Goal: Obtain resource: Download file/media

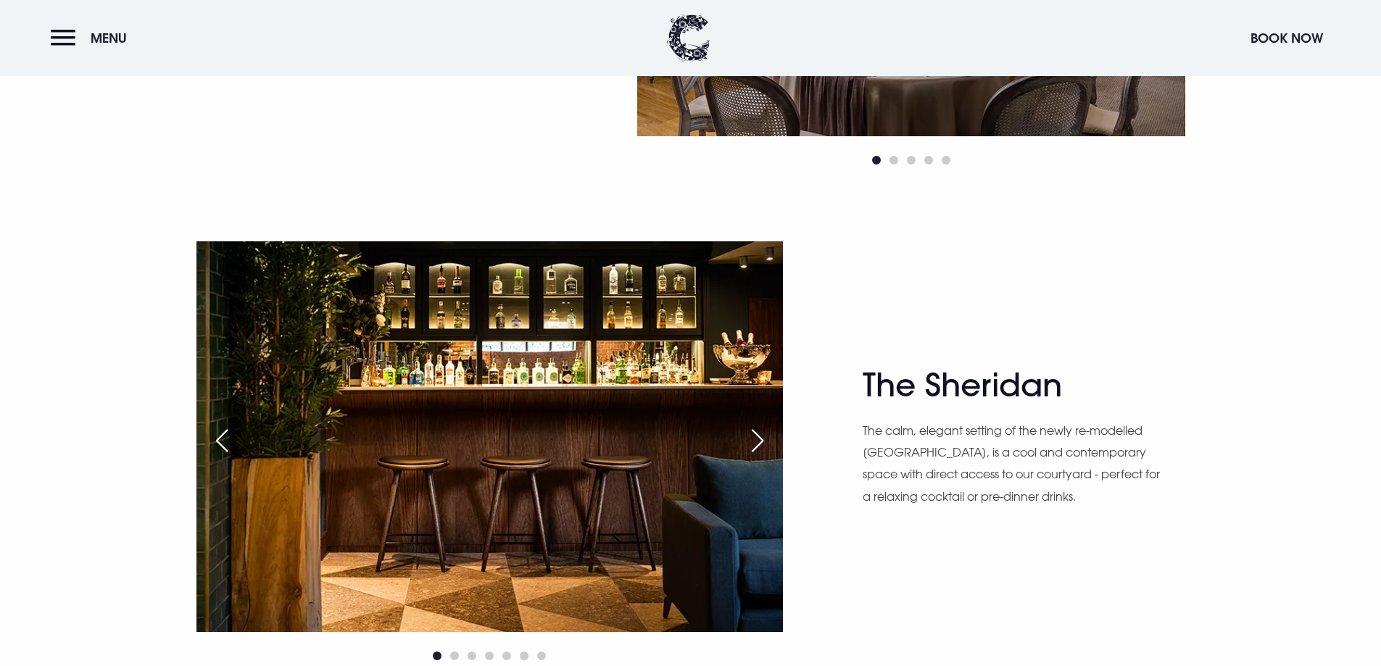
scroll to position [1958, 0]
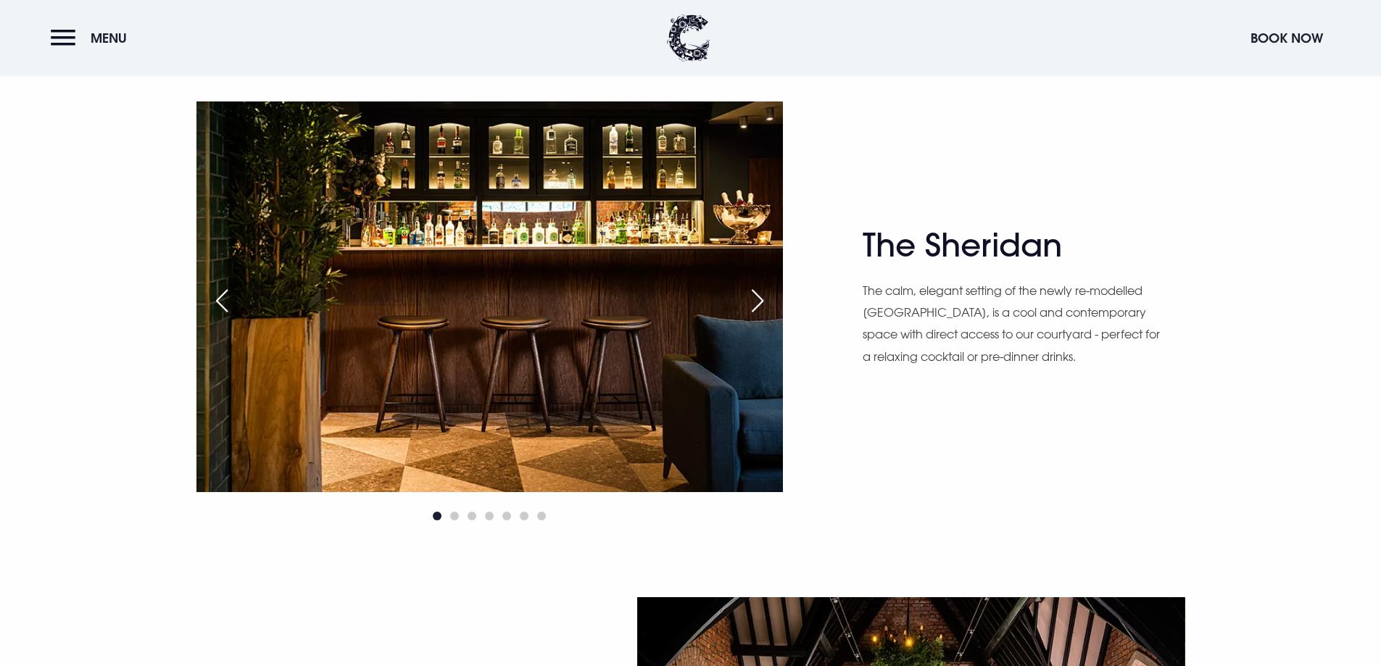
click at [761, 286] on div "Next slide" at bounding box center [758, 301] width 36 height 32
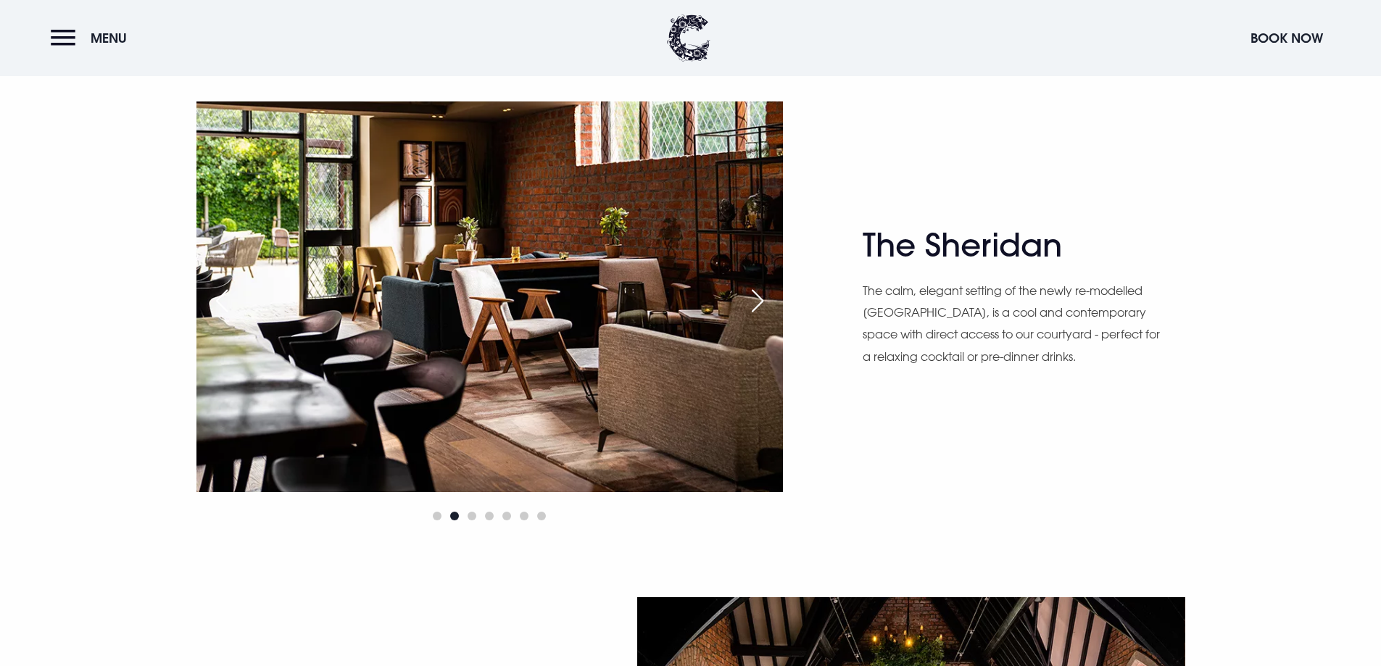
click at [738, 299] on img at bounding box center [489, 297] width 587 height 391
click at [765, 301] on div "Next slide" at bounding box center [758, 301] width 36 height 32
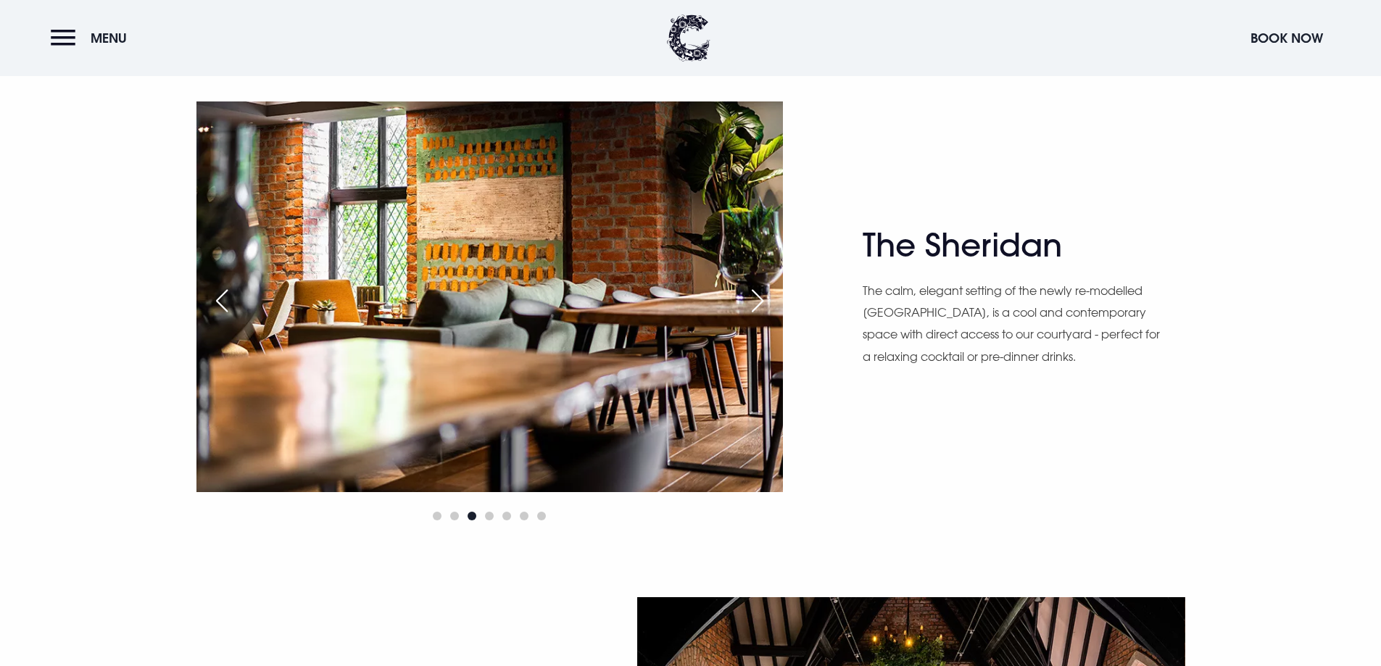
click at [765, 301] on div "Next slide" at bounding box center [758, 301] width 36 height 32
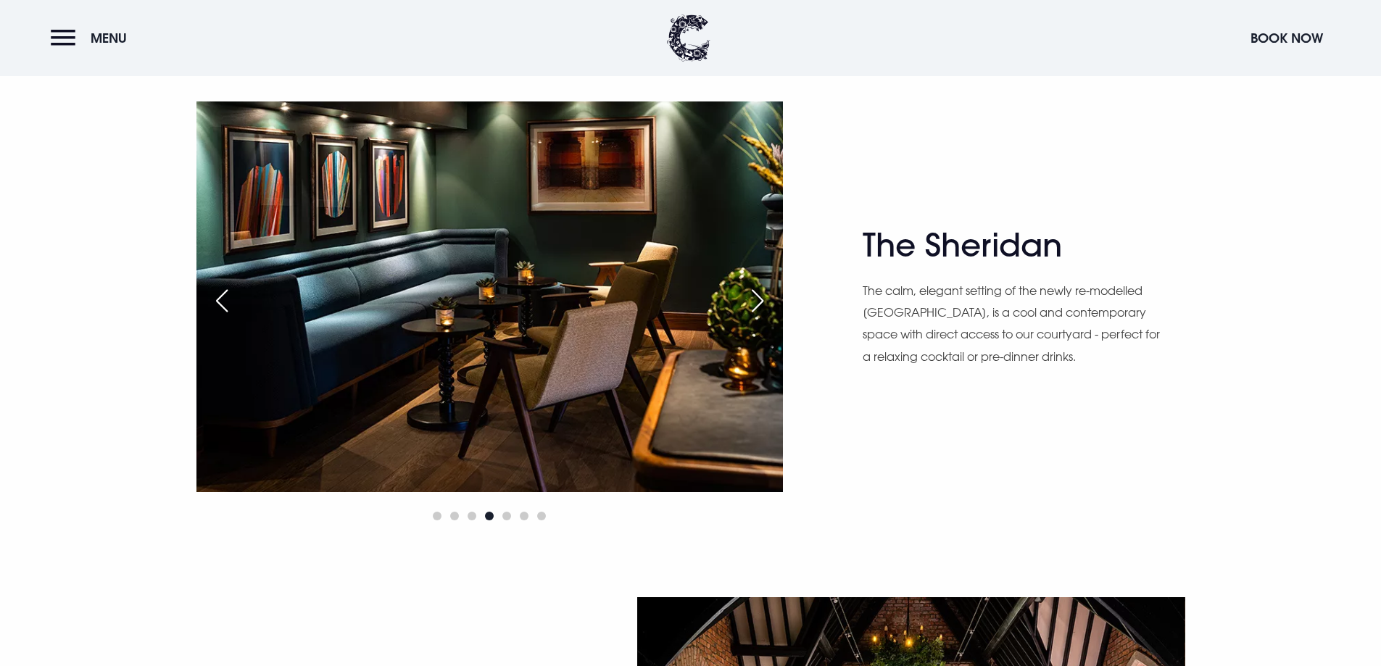
click at [765, 301] on div "Next slide" at bounding box center [758, 301] width 36 height 32
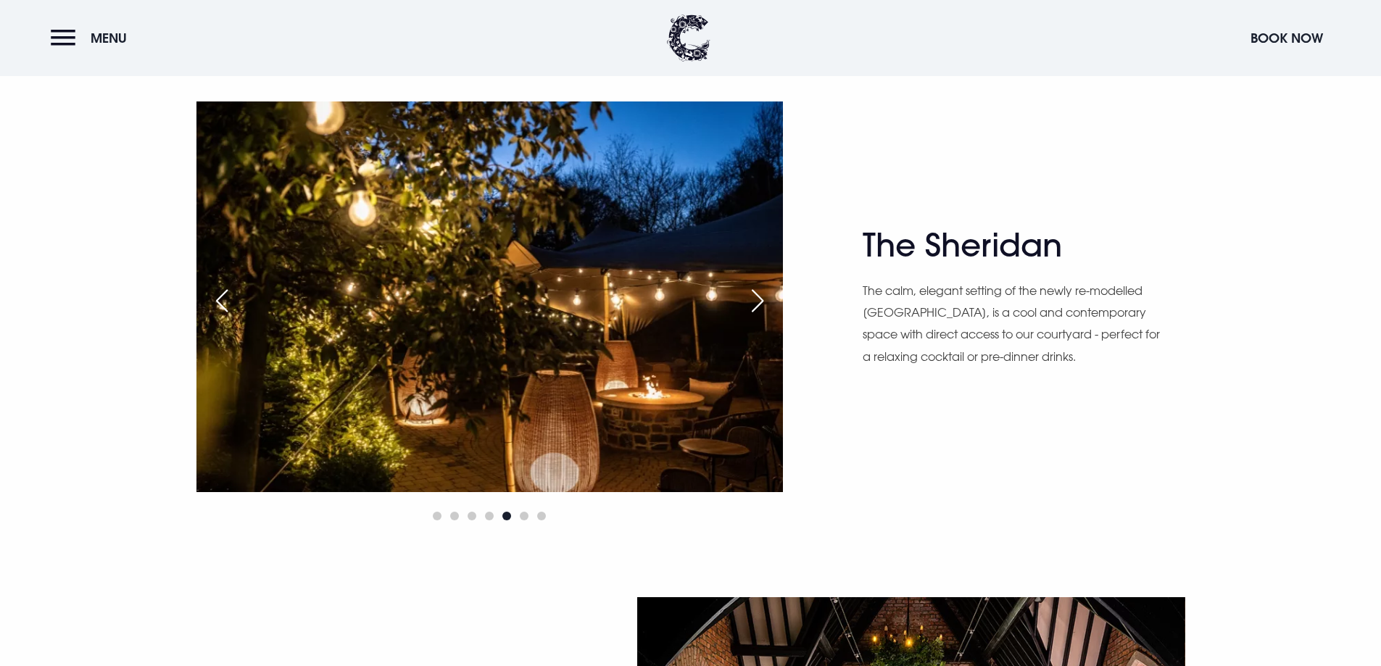
scroll to position [1957, 0]
click at [765, 301] on div "Next slide" at bounding box center [758, 302] width 36 height 32
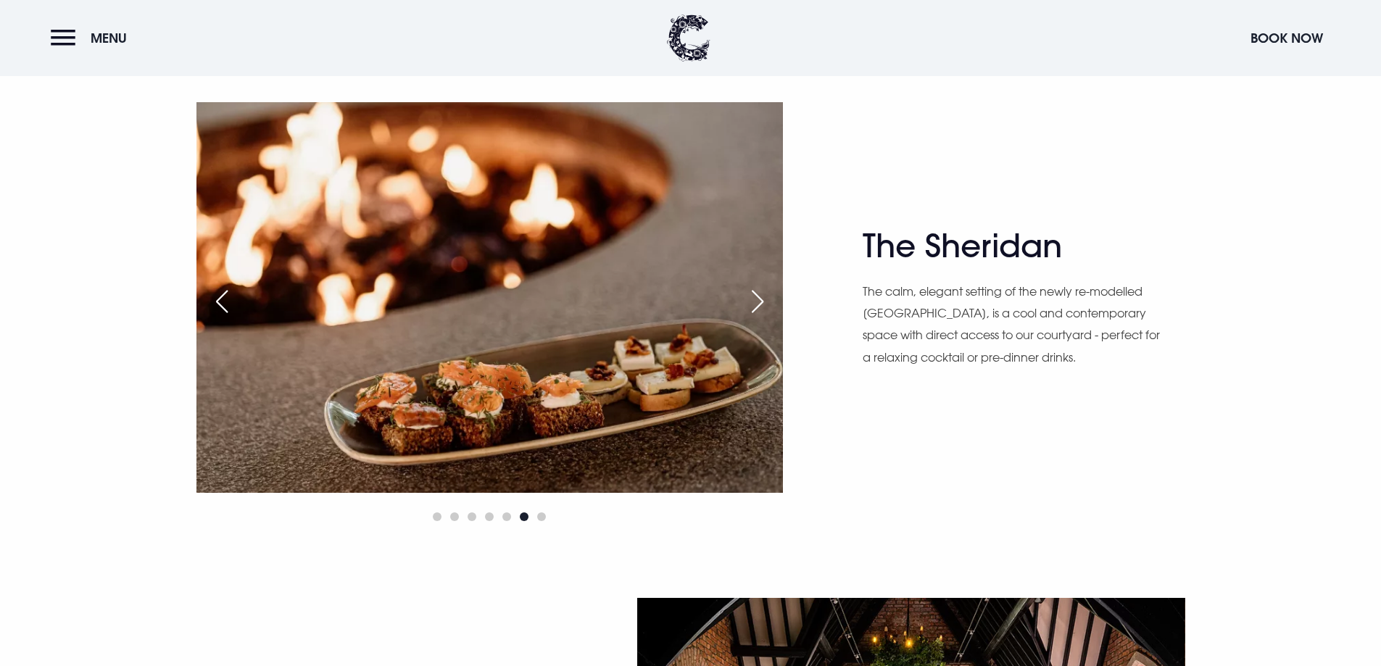
click at [765, 301] on div "Next slide" at bounding box center [758, 302] width 36 height 32
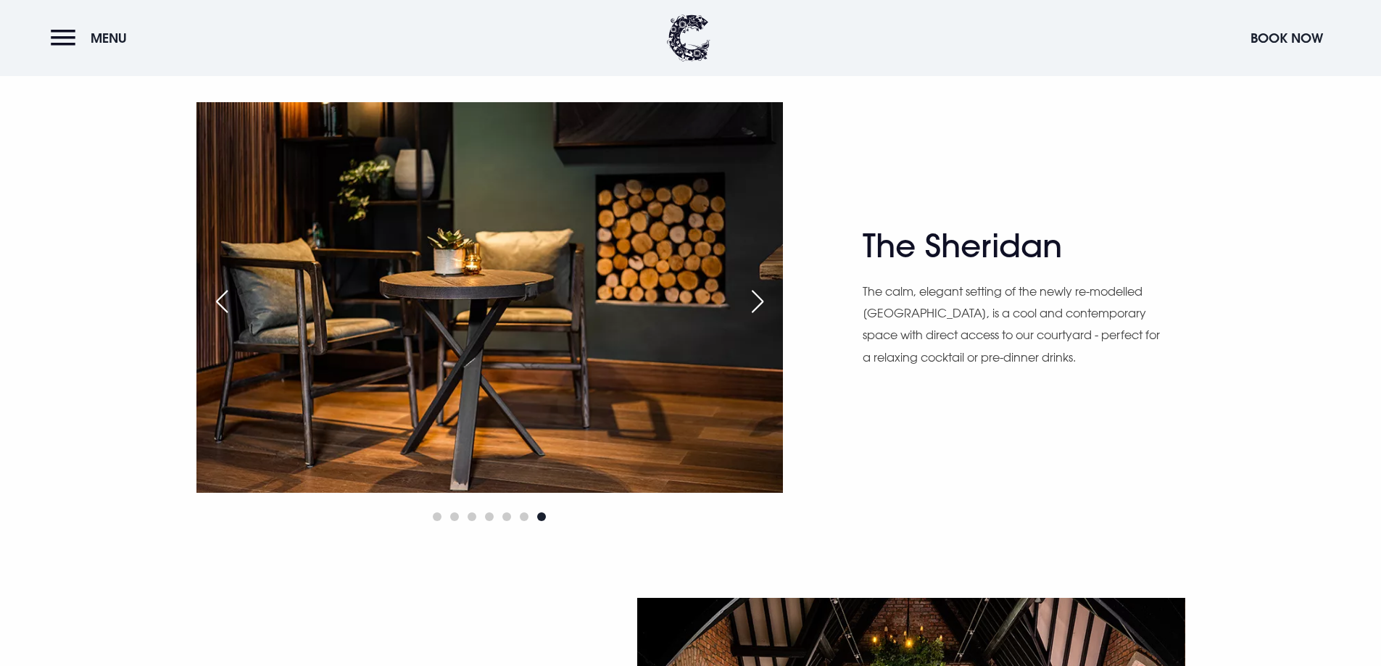
click at [765, 301] on div "Next slide" at bounding box center [758, 302] width 36 height 32
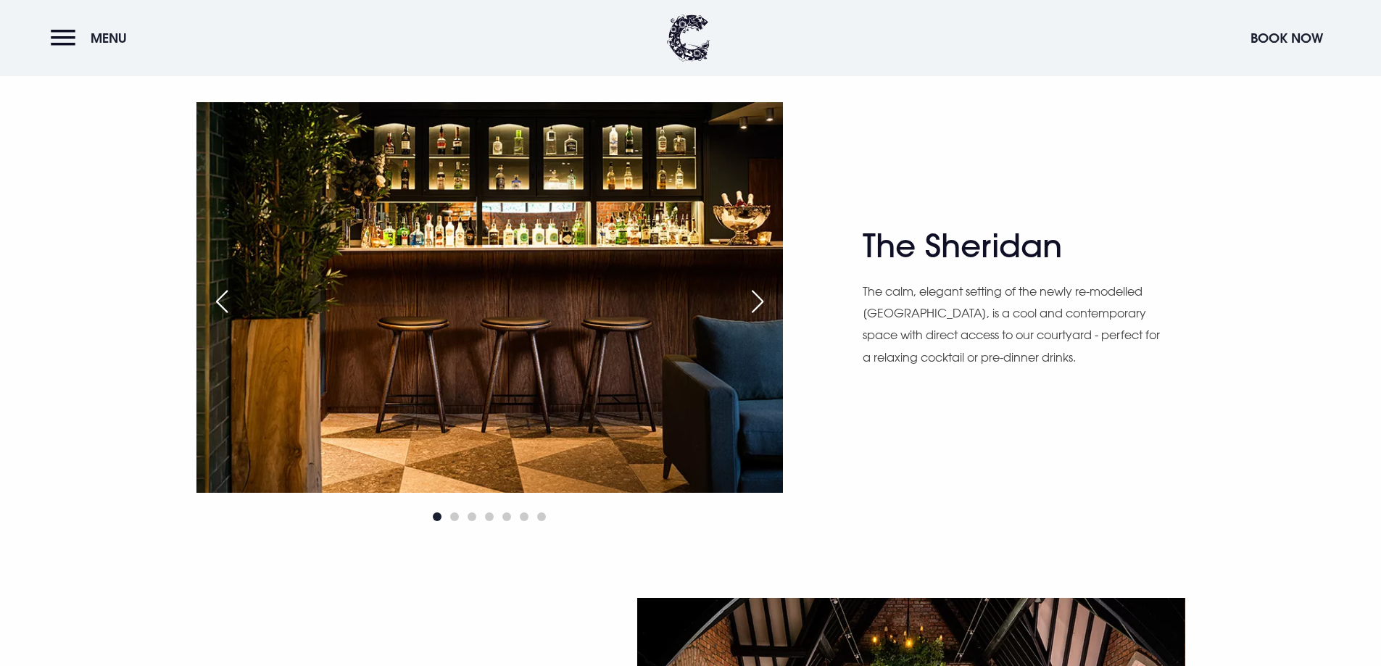
click at [765, 301] on div "Next slide" at bounding box center [758, 302] width 36 height 32
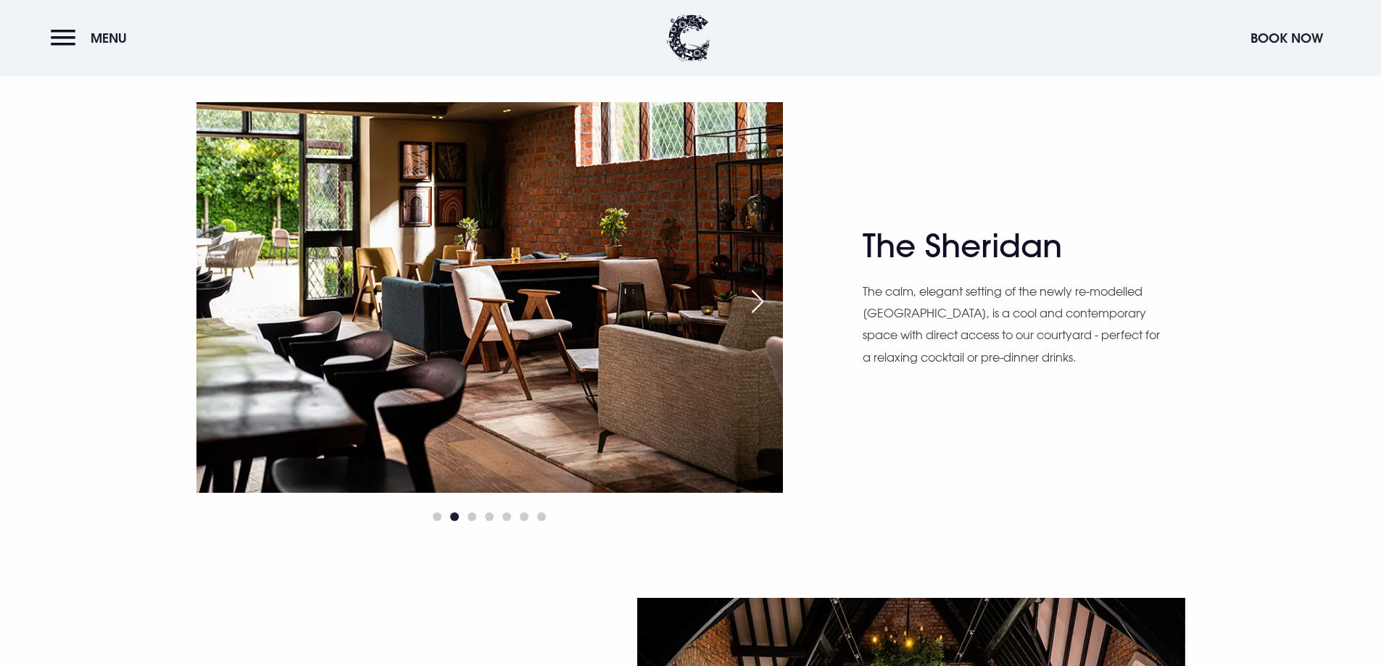
click at [765, 301] on div "Next slide" at bounding box center [758, 302] width 36 height 32
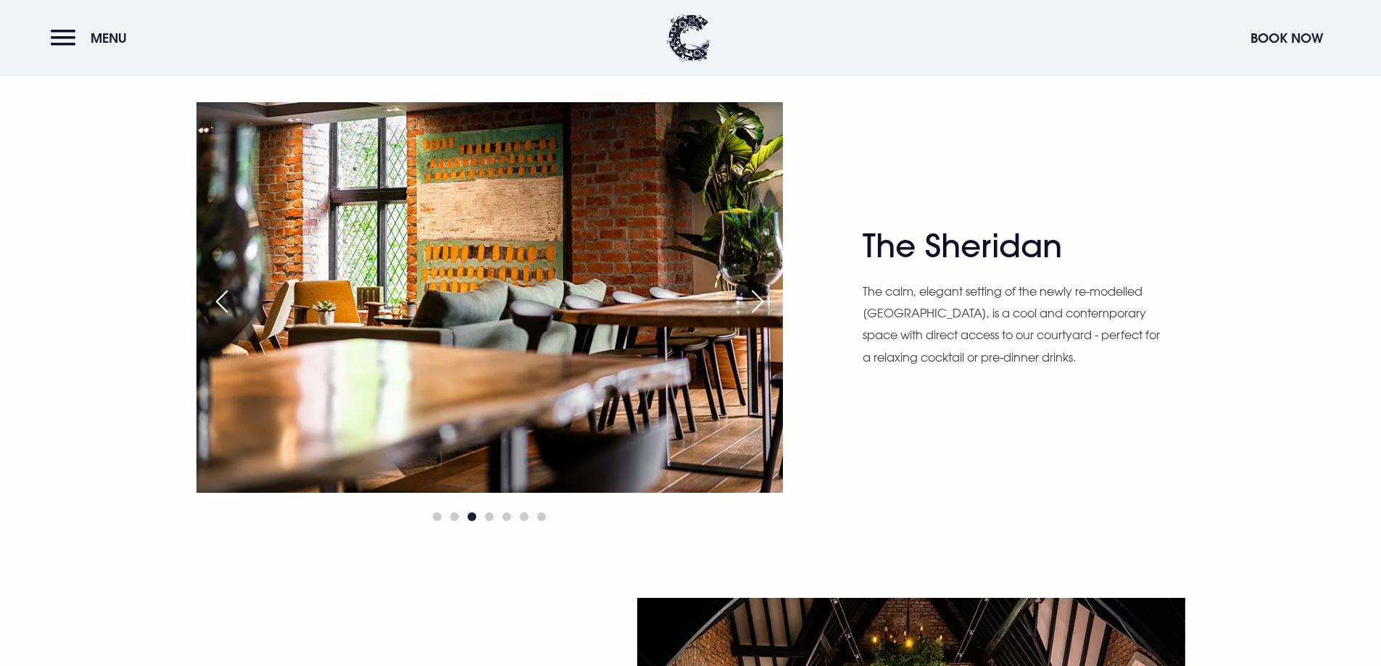
click at [765, 301] on div "Next slide" at bounding box center [758, 302] width 36 height 32
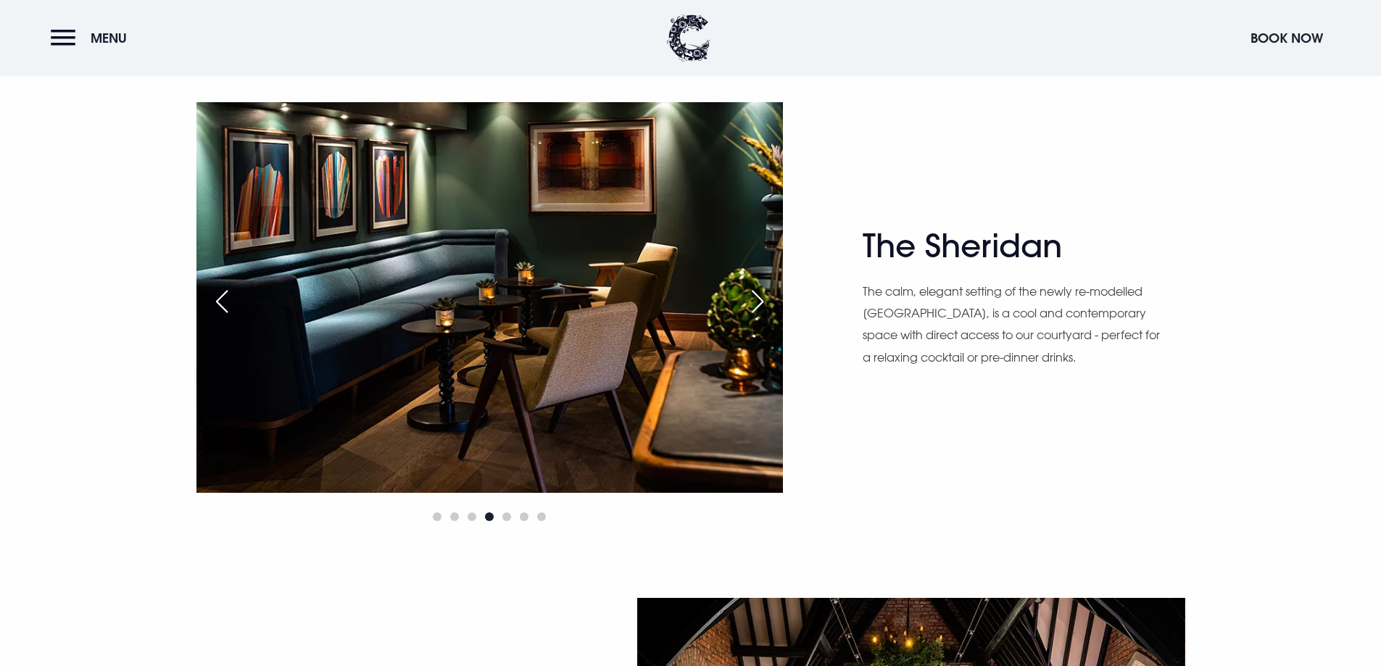
click at [765, 301] on div "Next slide" at bounding box center [758, 302] width 36 height 32
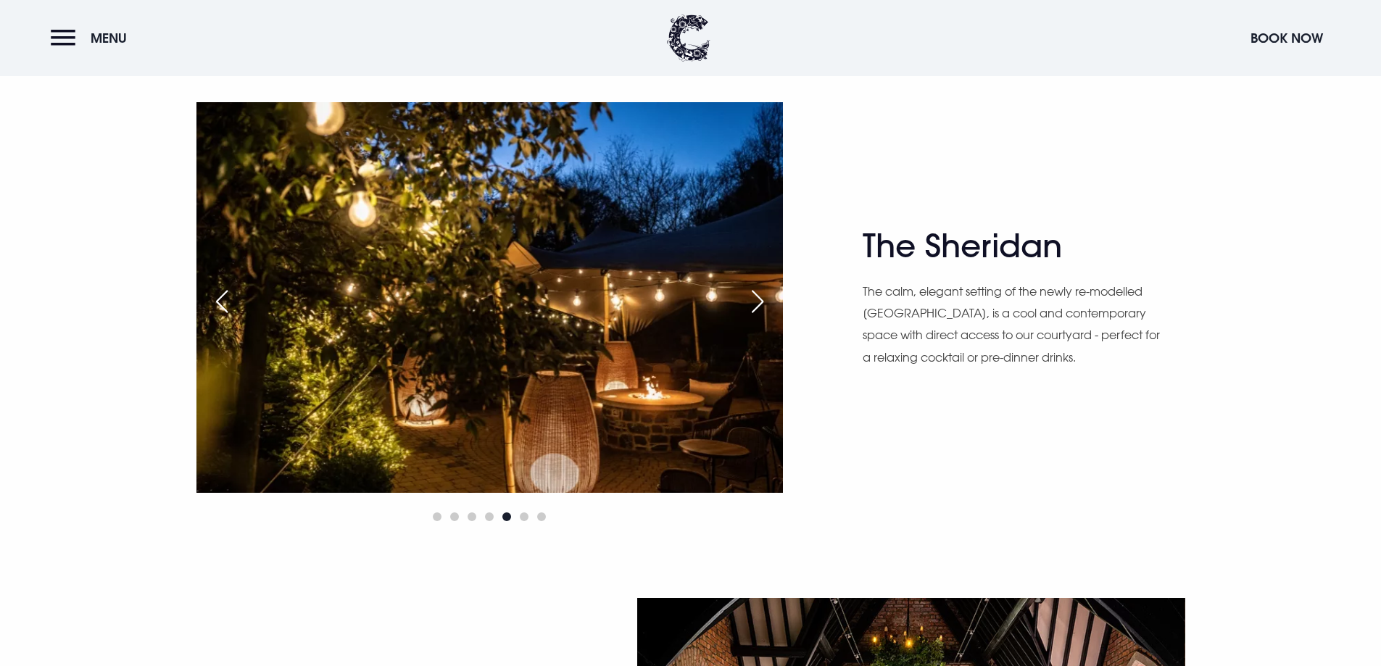
click at [765, 301] on div "Next slide" at bounding box center [758, 302] width 36 height 32
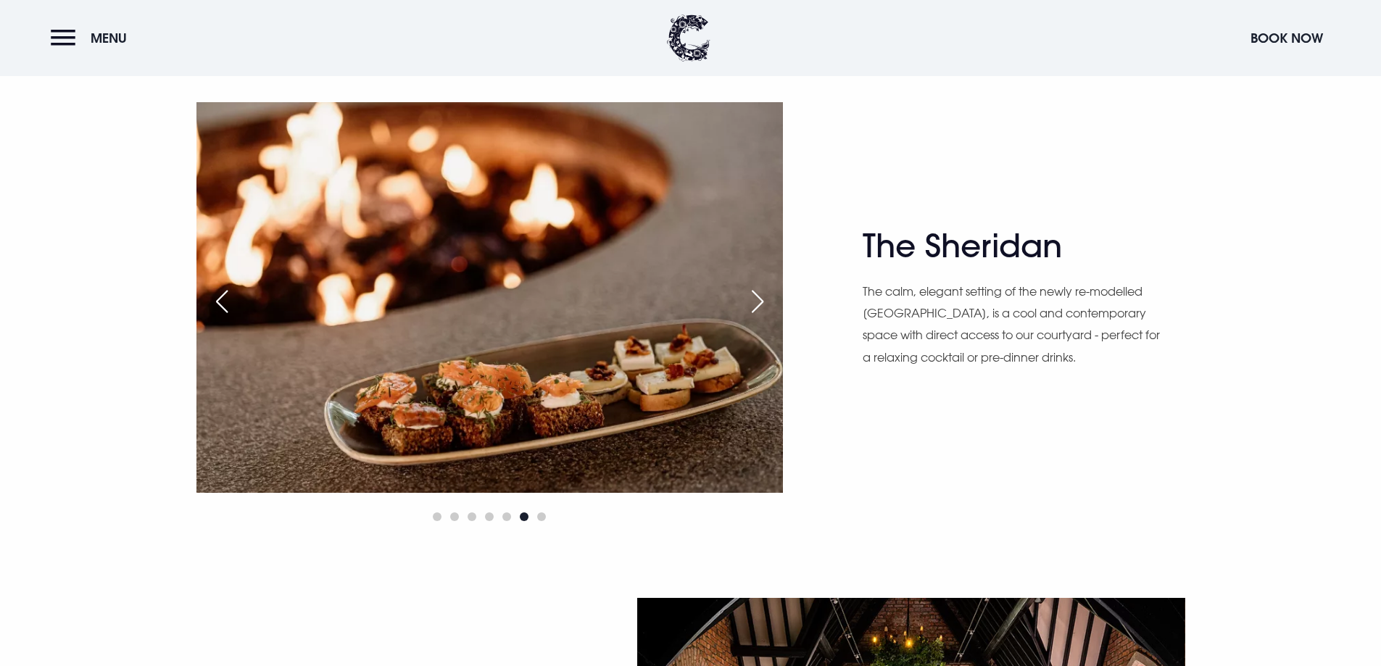
click at [765, 301] on div "Next slide" at bounding box center [758, 302] width 36 height 32
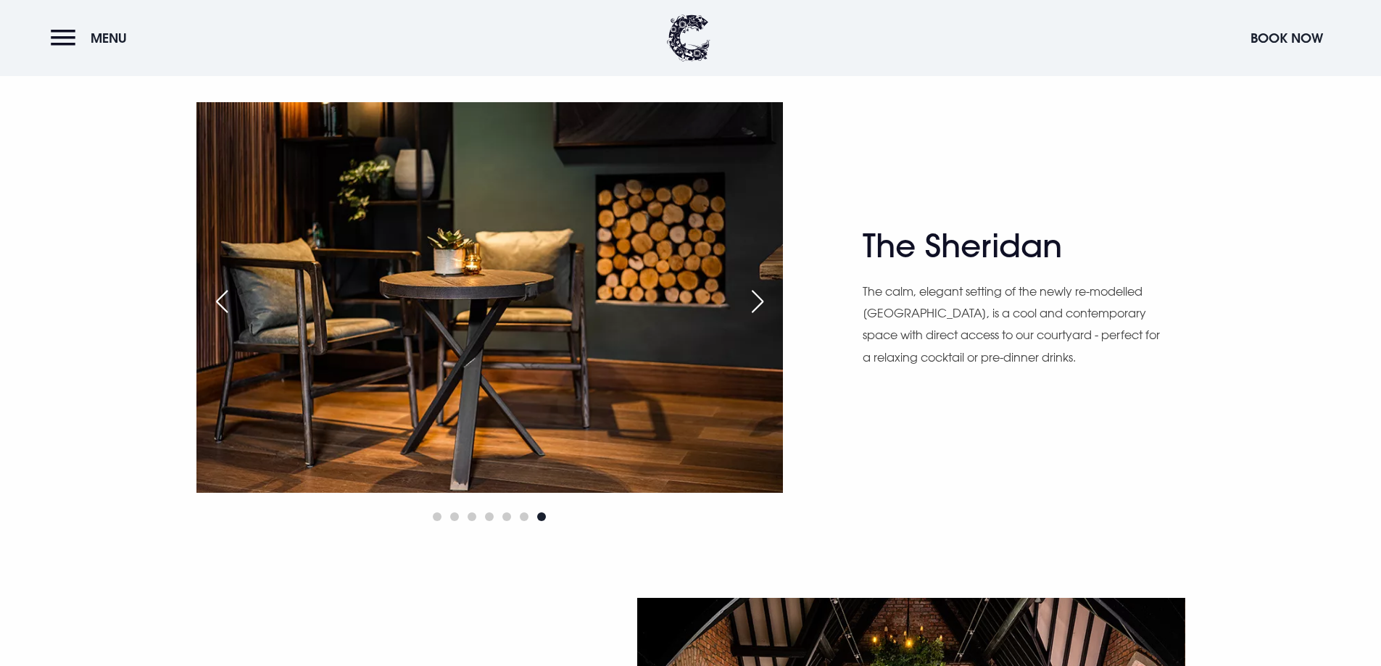
click at [765, 301] on div "Next slide" at bounding box center [758, 302] width 36 height 32
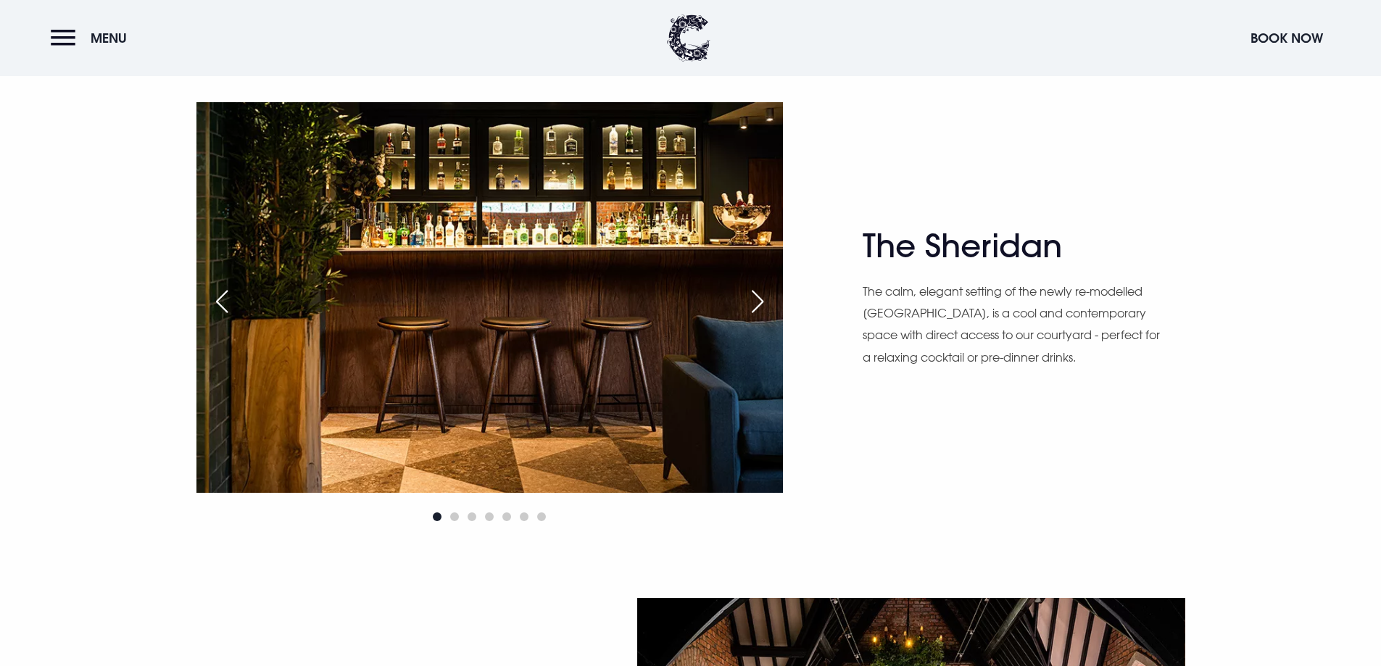
click at [765, 301] on div "Next slide" at bounding box center [758, 302] width 36 height 32
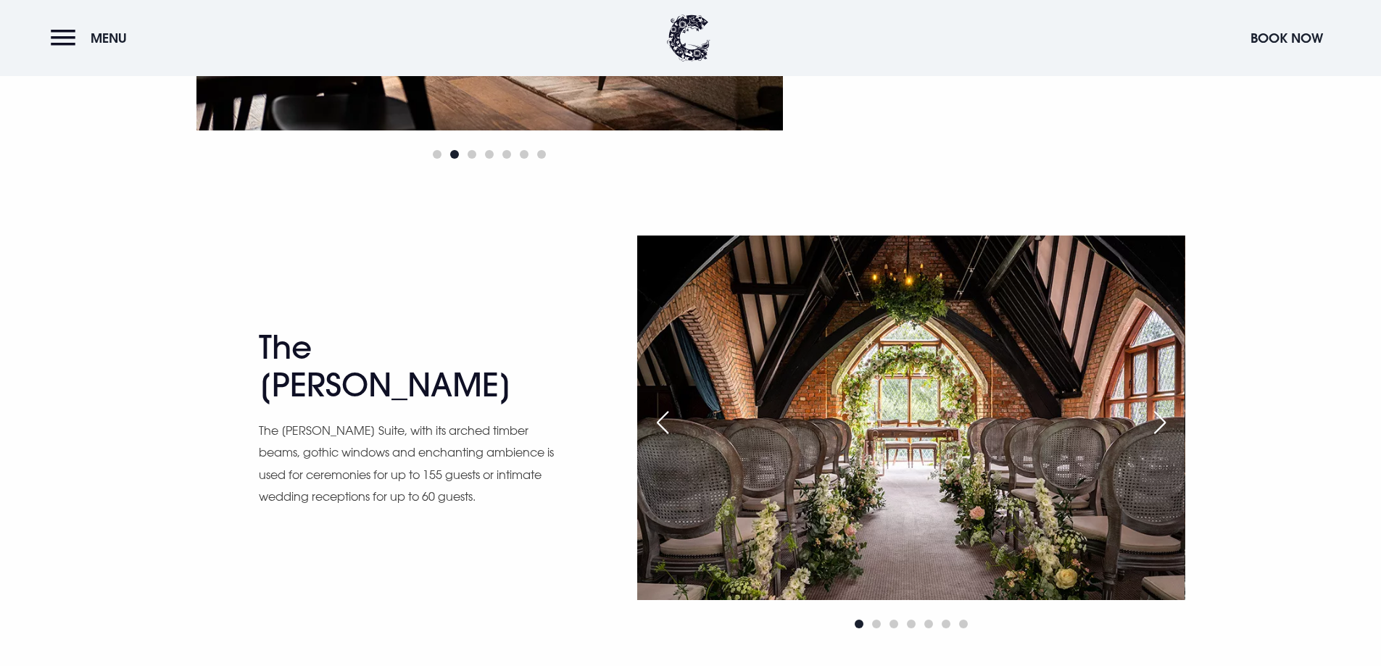
drag, startPoint x: 797, startPoint y: 138, endPoint x: 695, endPoint y: 167, distance: 105.4
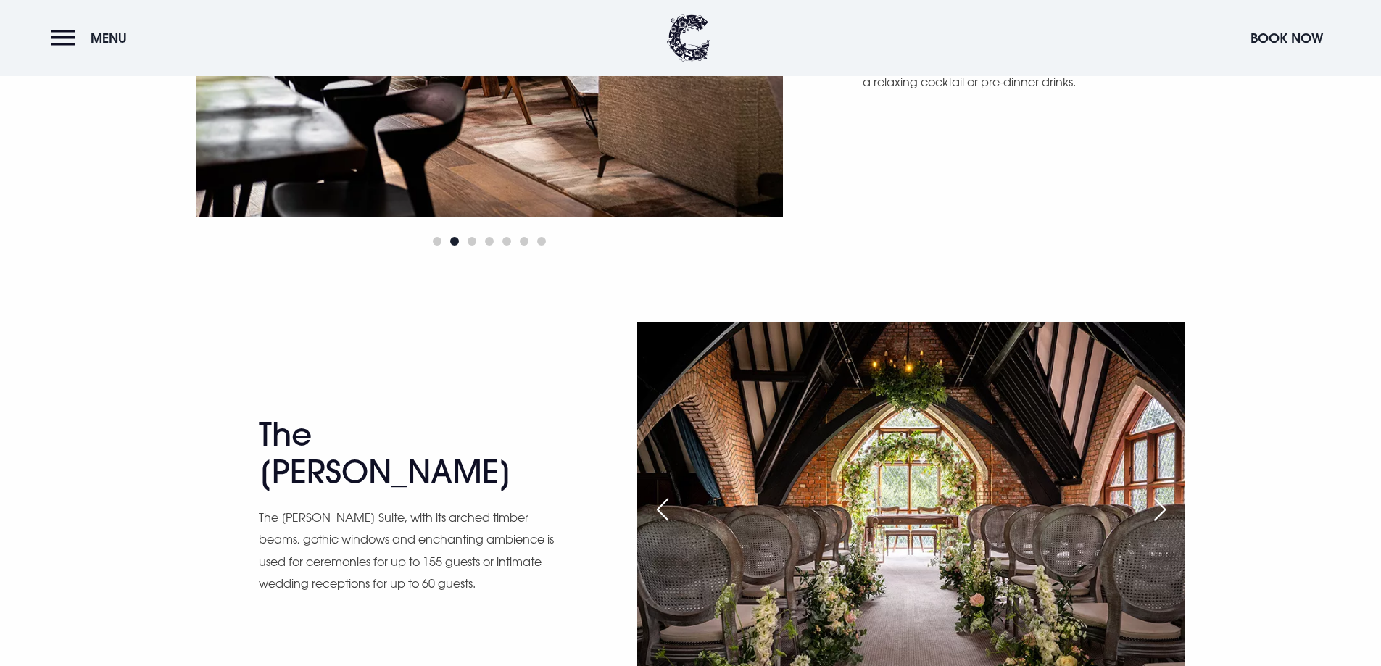
click at [1029, 212] on div "The Sheridan The calm, elegant setting of the newly re-modelled Sheridan Courty…" at bounding box center [690, 38] width 1009 height 423
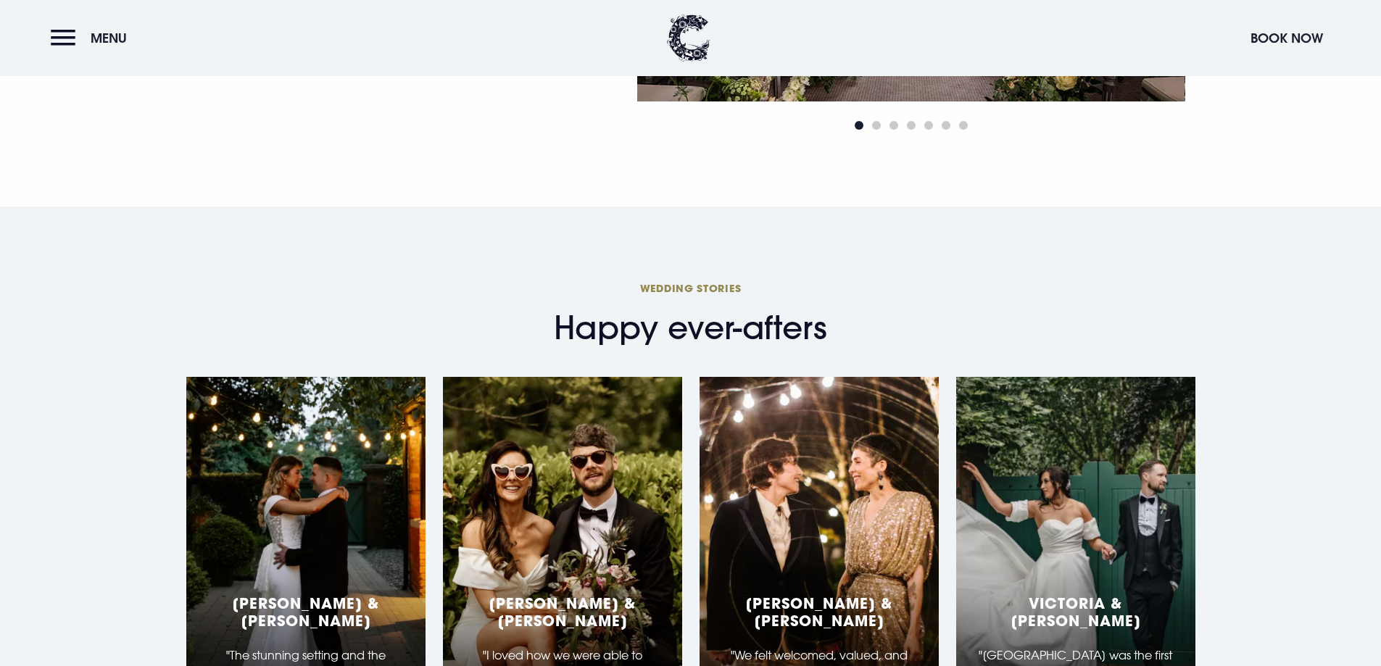
scroll to position [2957, 0]
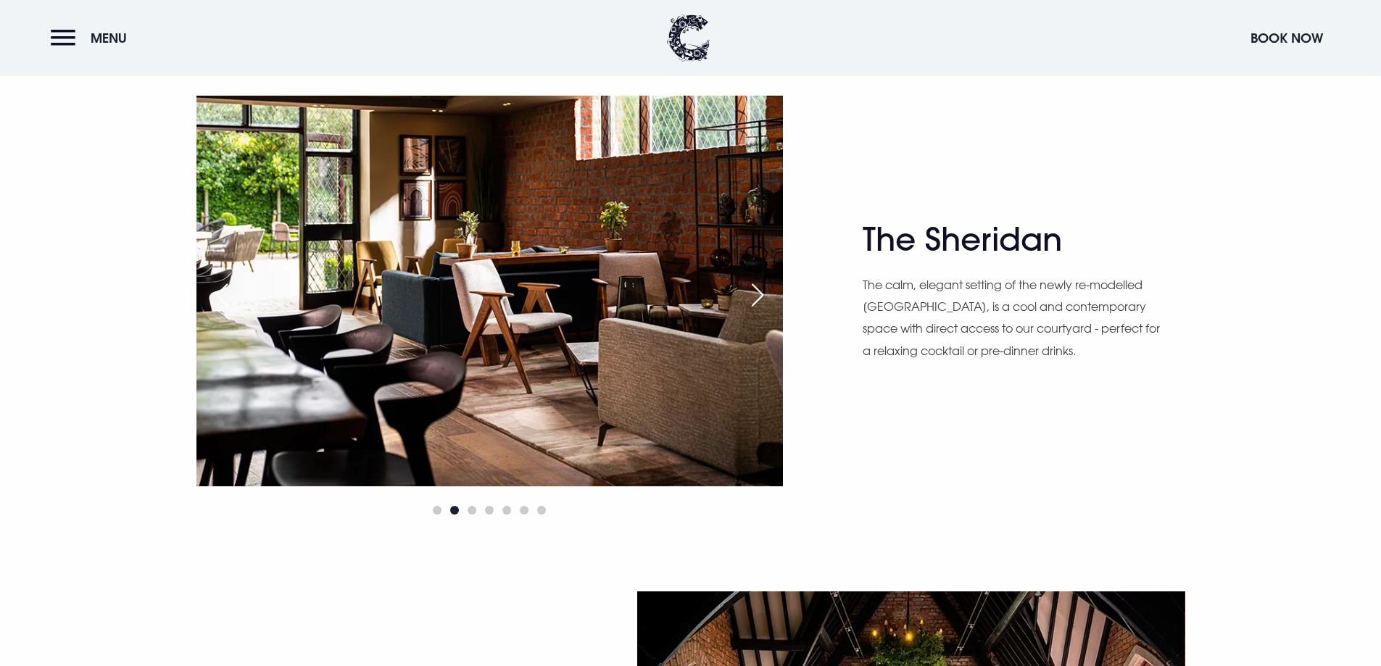
scroll to position [1868, 0]
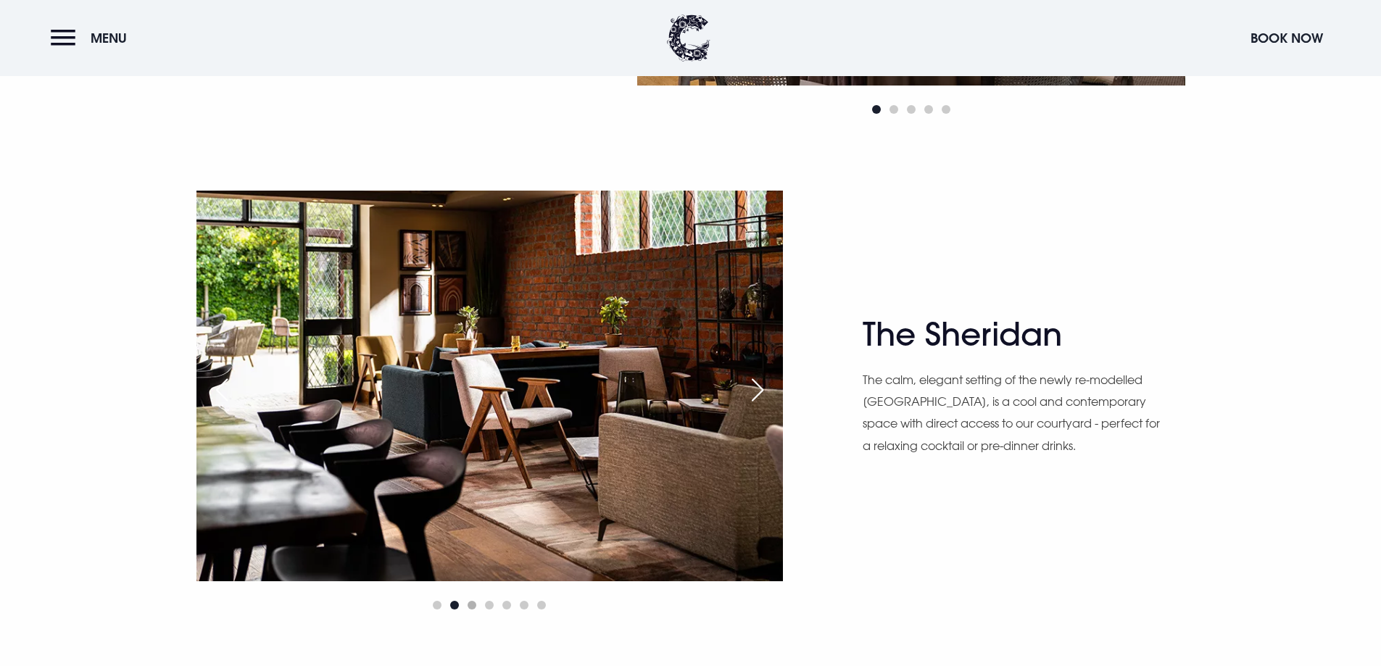
click at [473, 607] on span "Go to slide 3" at bounding box center [472, 605] width 9 height 9
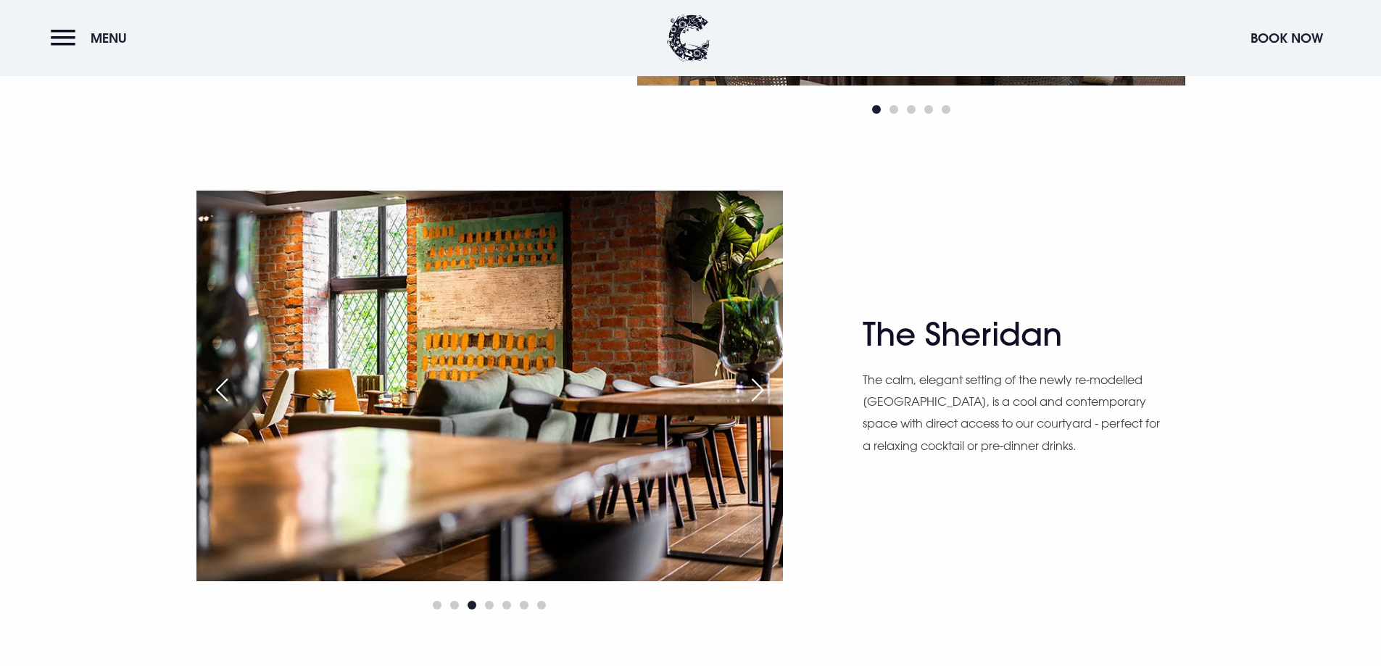
click at [758, 394] on div "Next slide" at bounding box center [758, 390] width 36 height 32
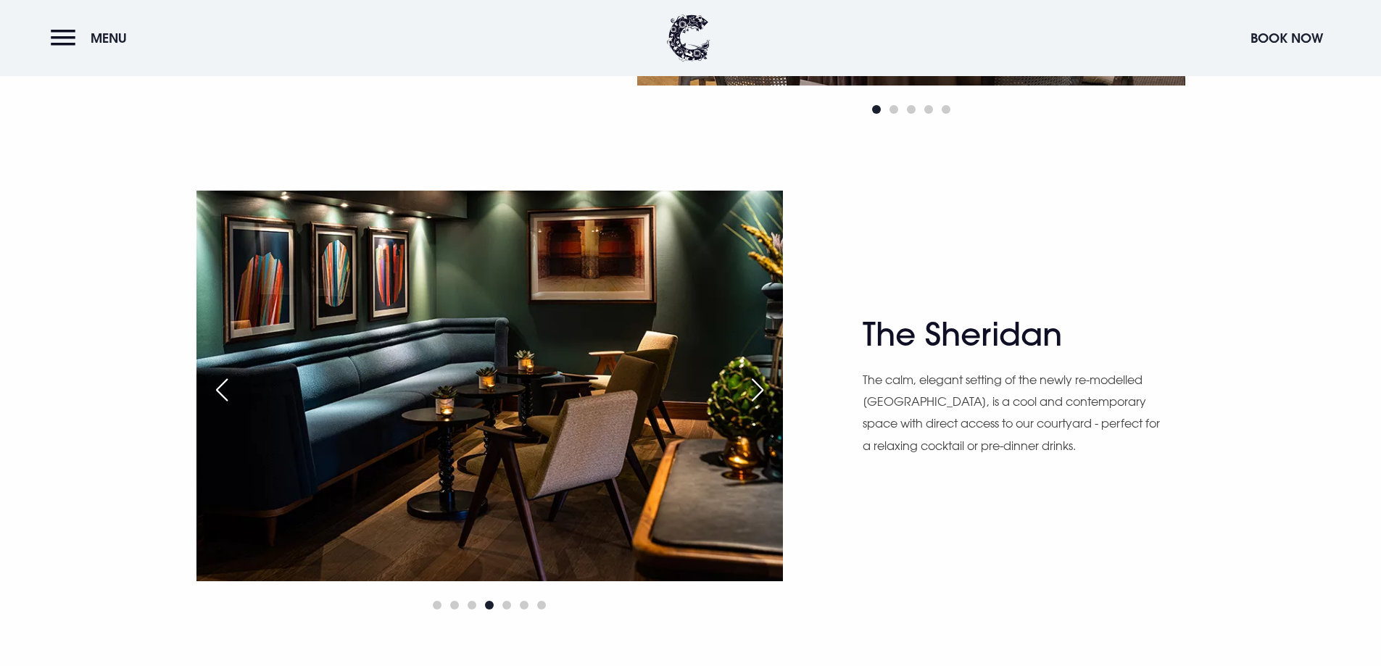
click at [758, 394] on div "Next slide" at bounding box center [758, 390] width 36 height 32
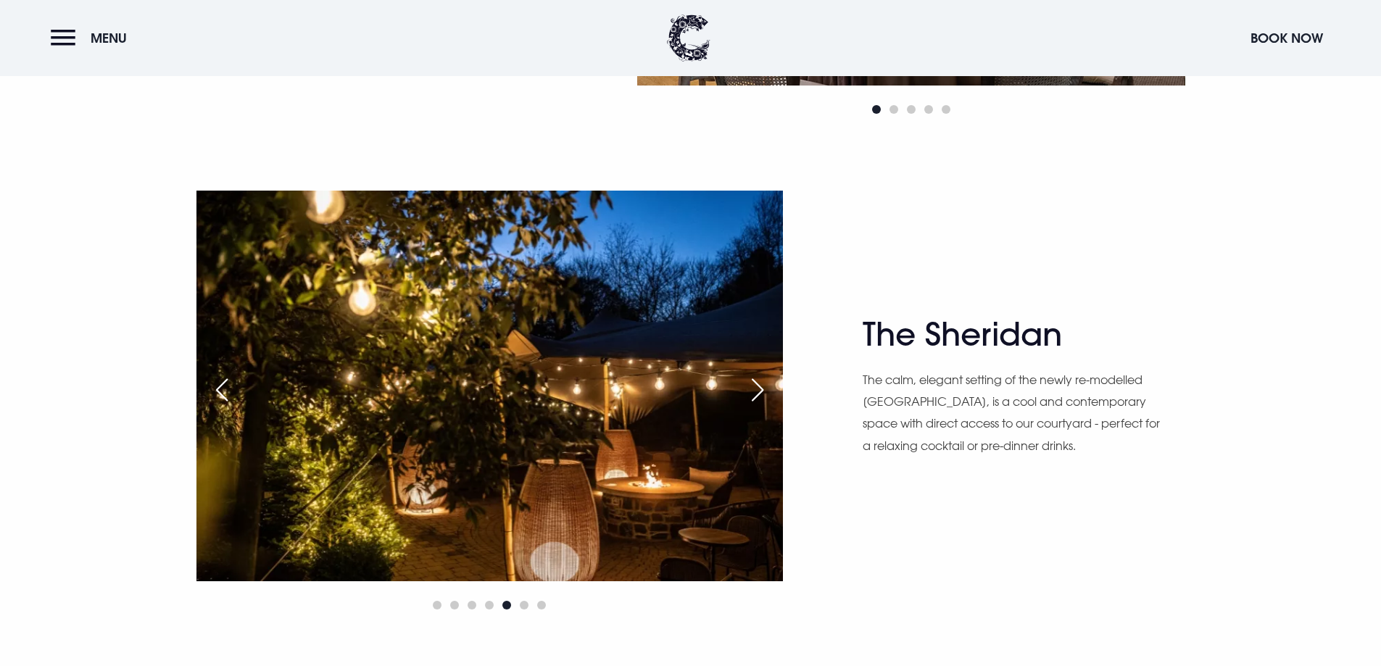
click at [759, 394] on div "Next slide" at bounding box center [758, 390] width 36 height 32
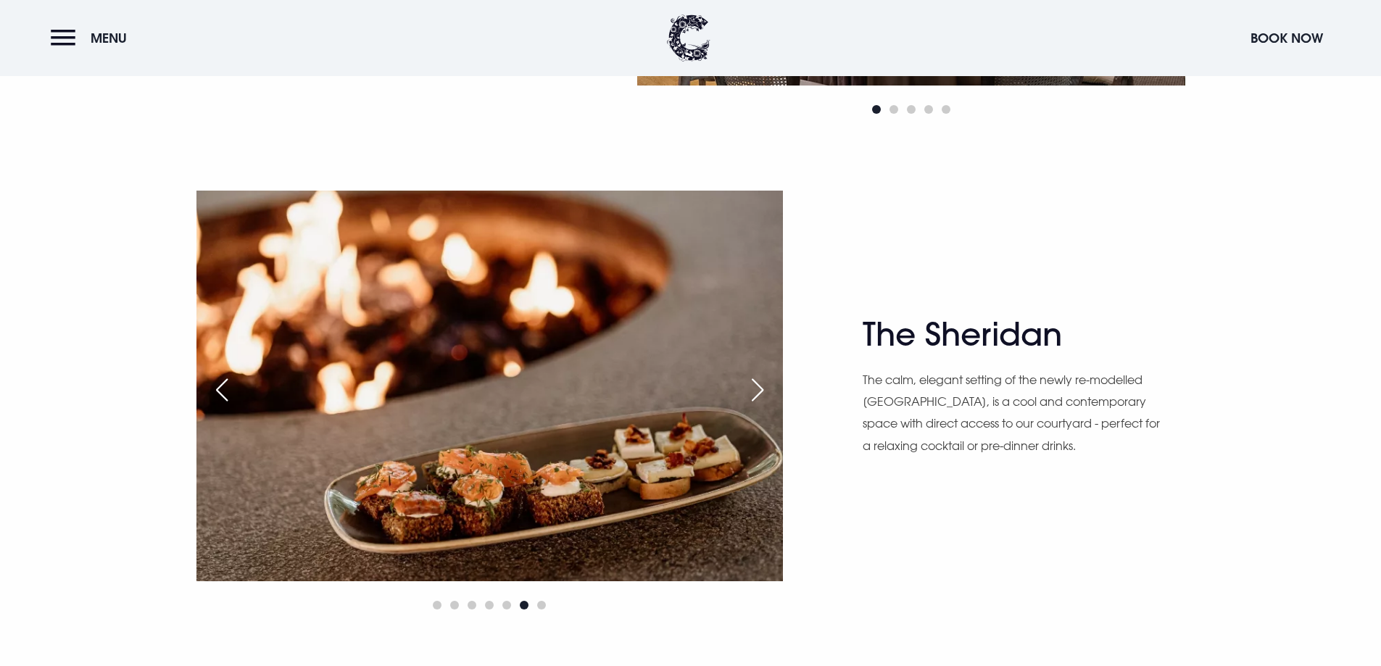
click at [759, 394] on div "Next slide" at bounding box center [758, 390] width 36 height 32
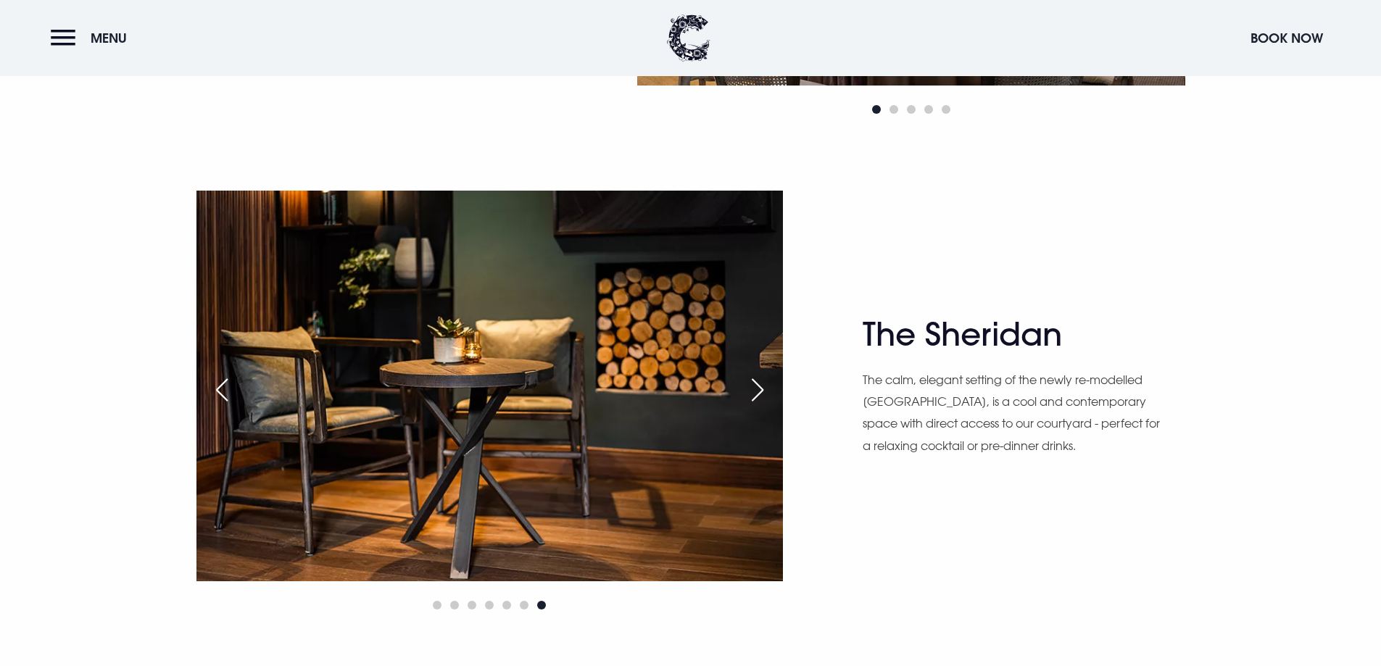
click at [759, 394] on div "Next slide" at bounding box center [758, 390] width 36 height 32
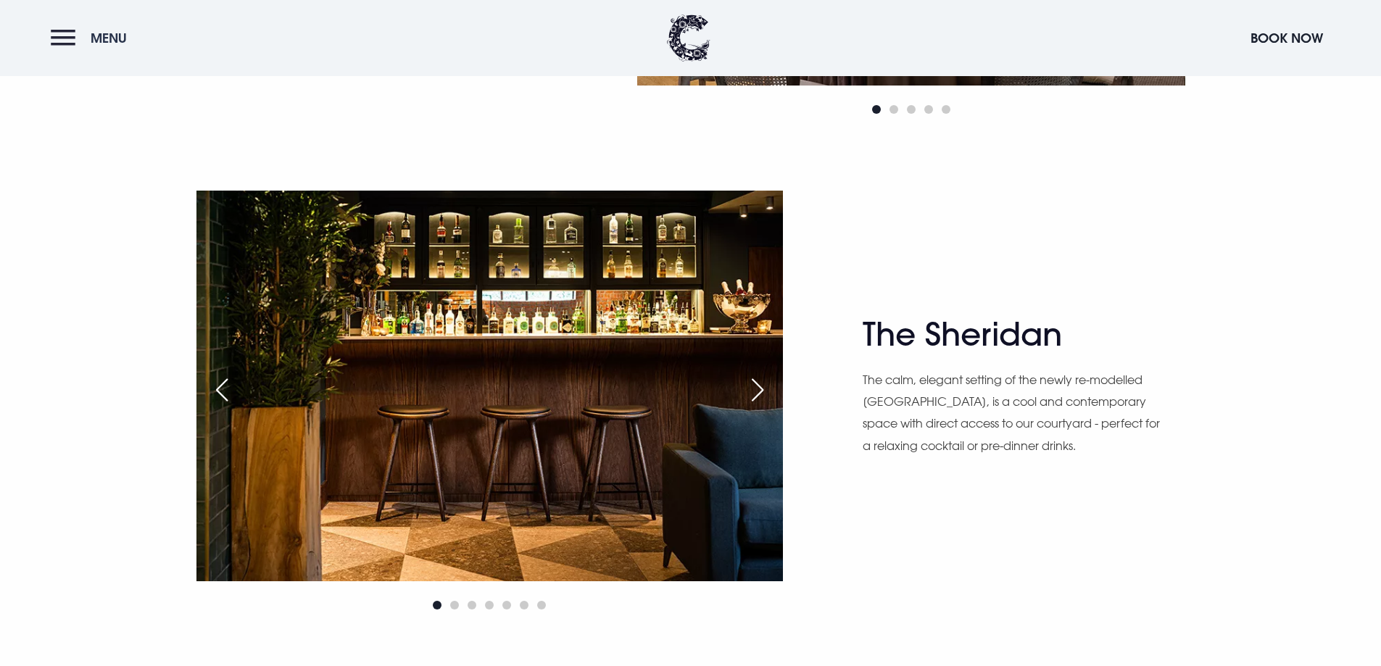
click at [65, 27] on button "Menu" at bounding box center [92, 37] width 83 height 31
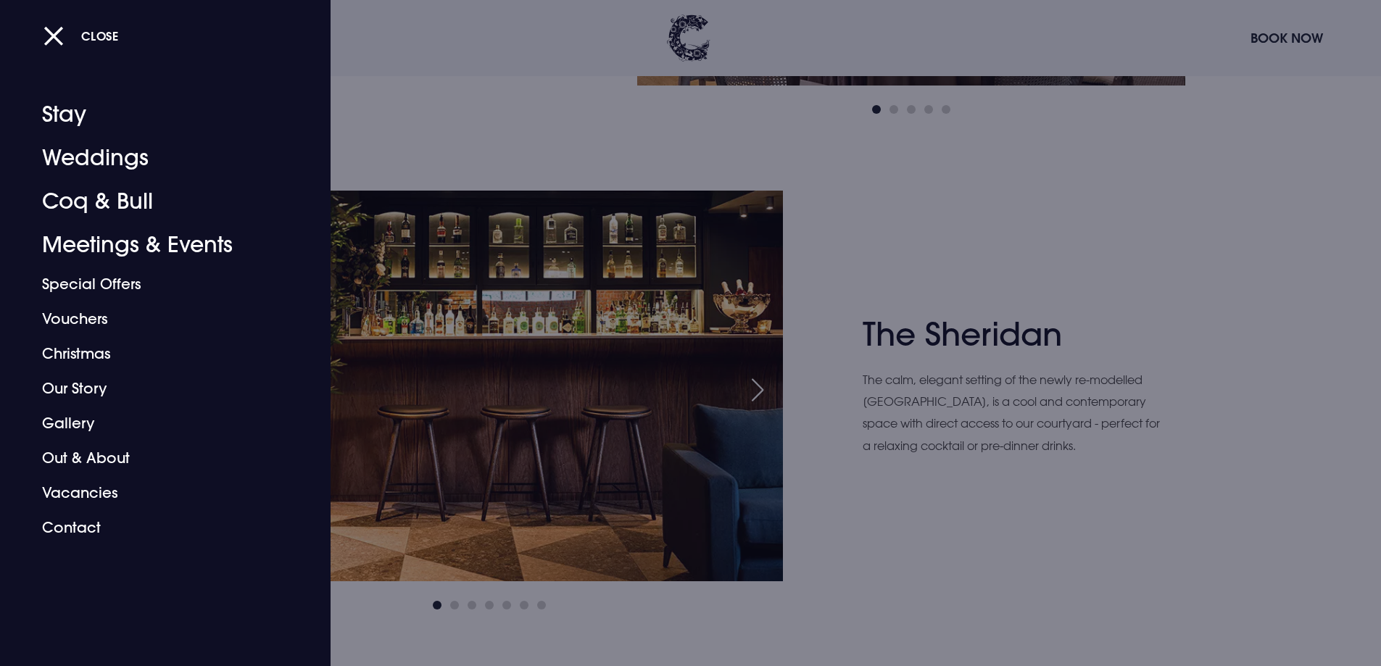
click at [398, 143] on div at bounding box center [690, 333] width 1381 height 666
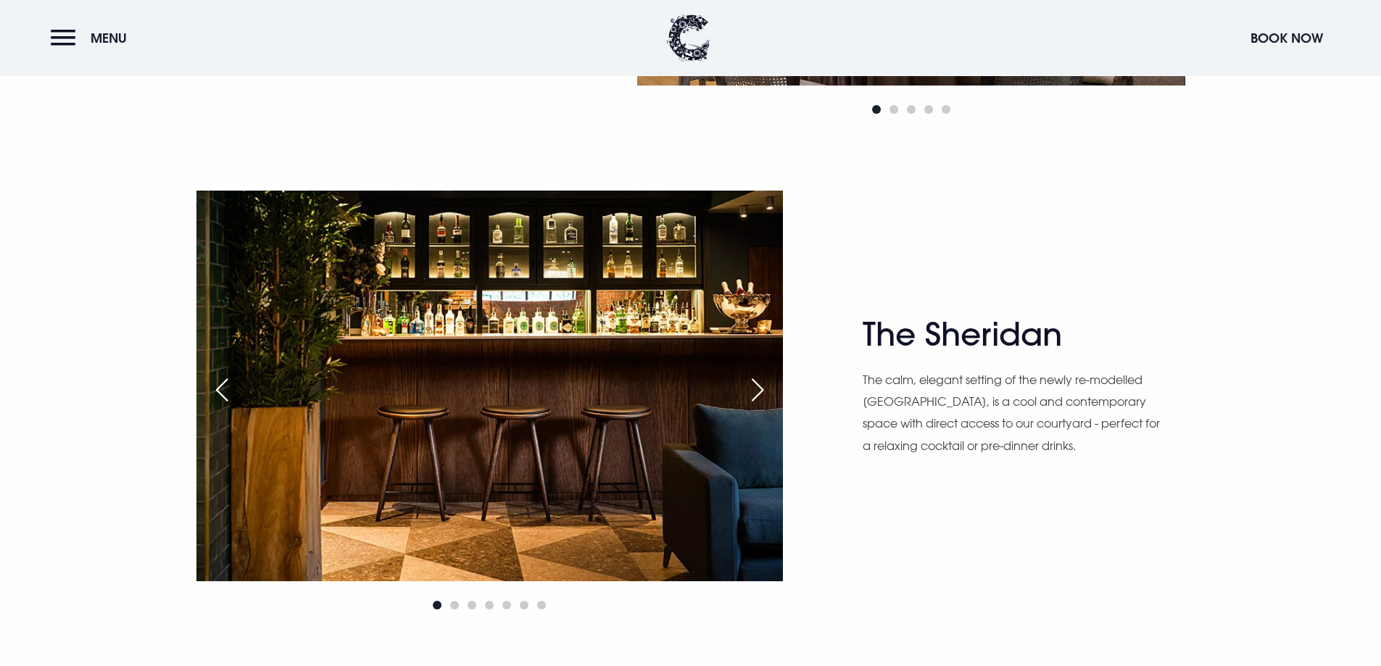
click at [770, 396] on div "Next slide" at bounding box center [758, 390] width 36 height 32
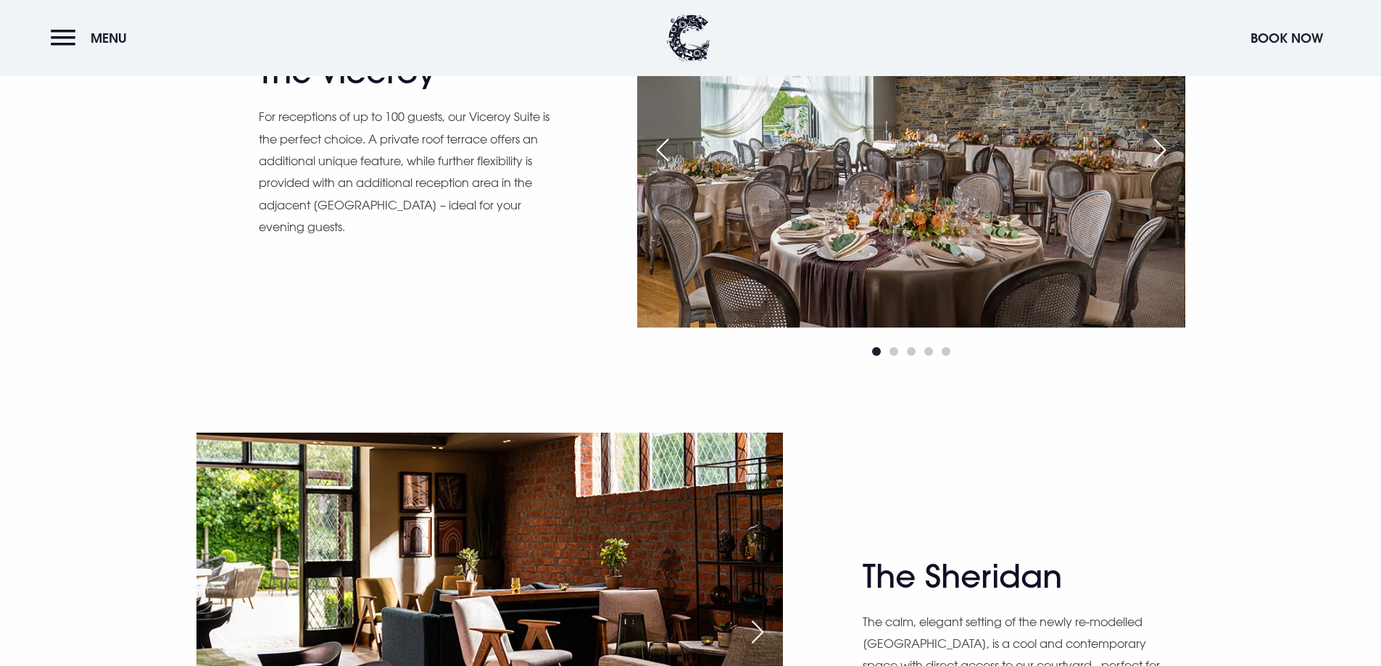
scroll to position [1506, 0]
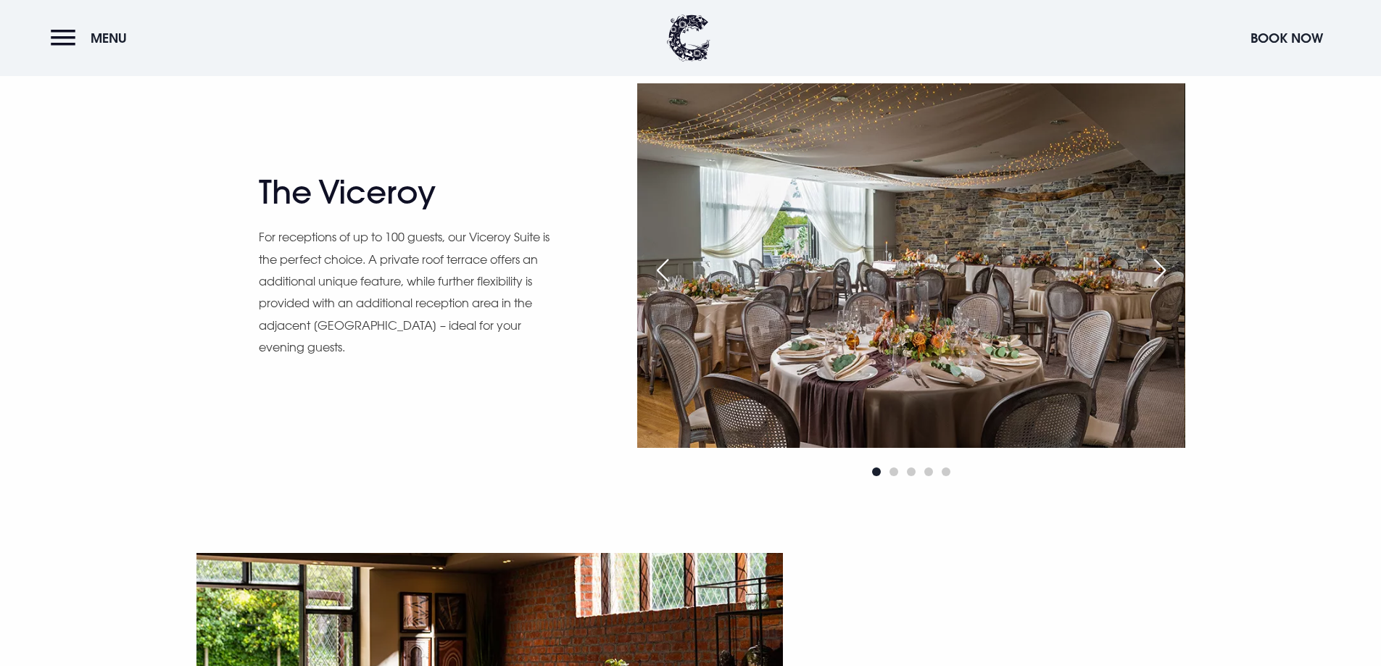
click at [1129, 341] on img at bounding box center [910, 265] width 547 height 365
click at [1159, 272] on div "Next slide" at bounding box center [1160, 270] width 36 height 32
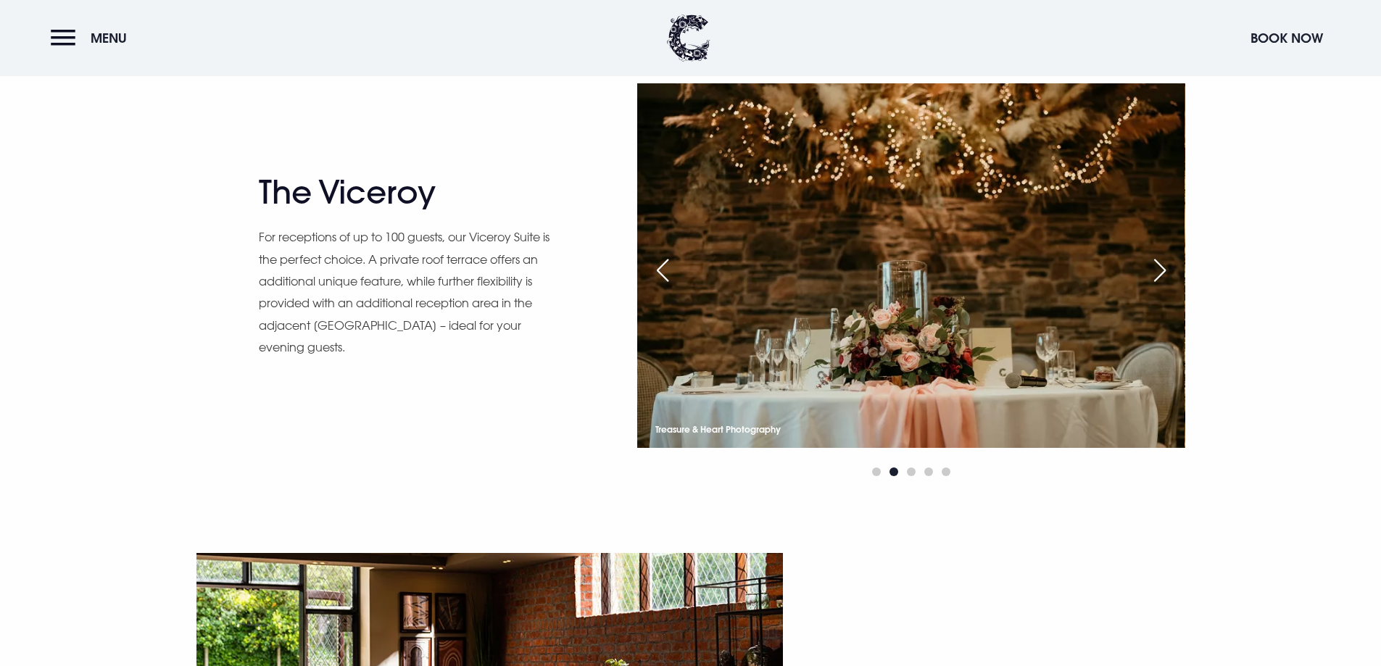
click at [1159, 272] on div "Next slide" at bounding box center [1160, 270] width 36 height 32
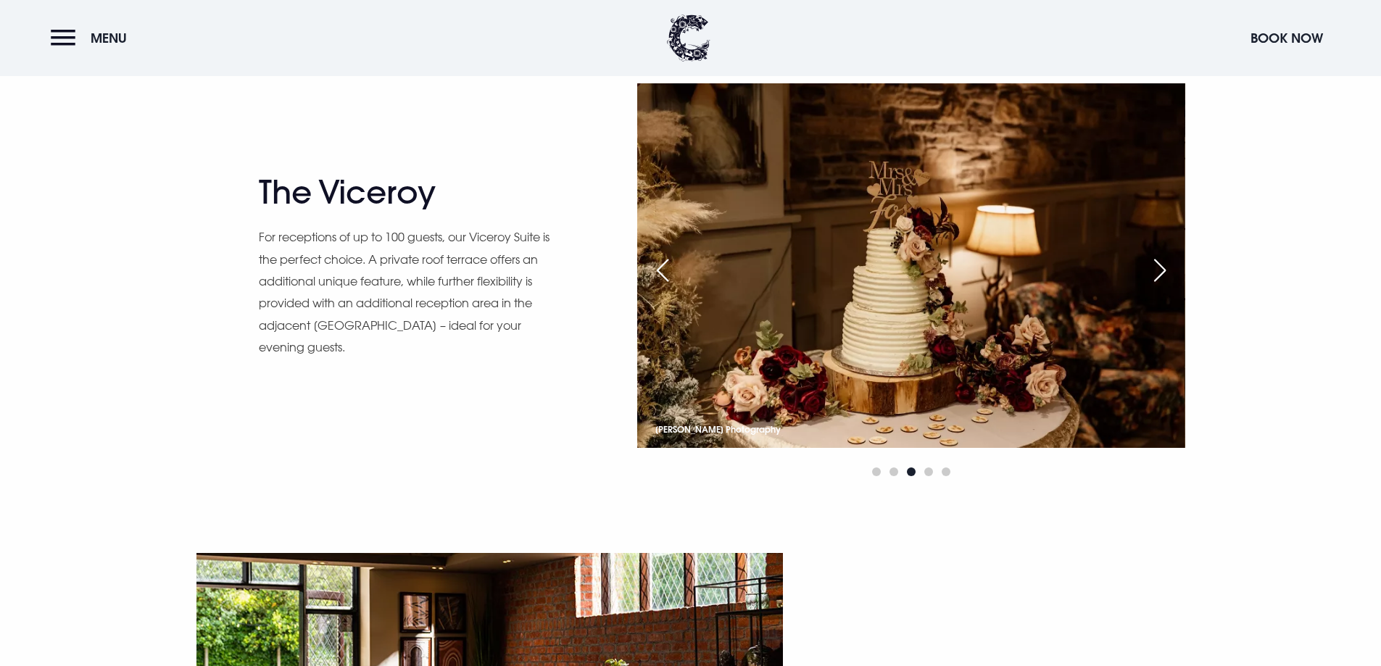
click at [1159, 272] on div "Next slide" at bounding box center [1160, 270] width 36 height 32
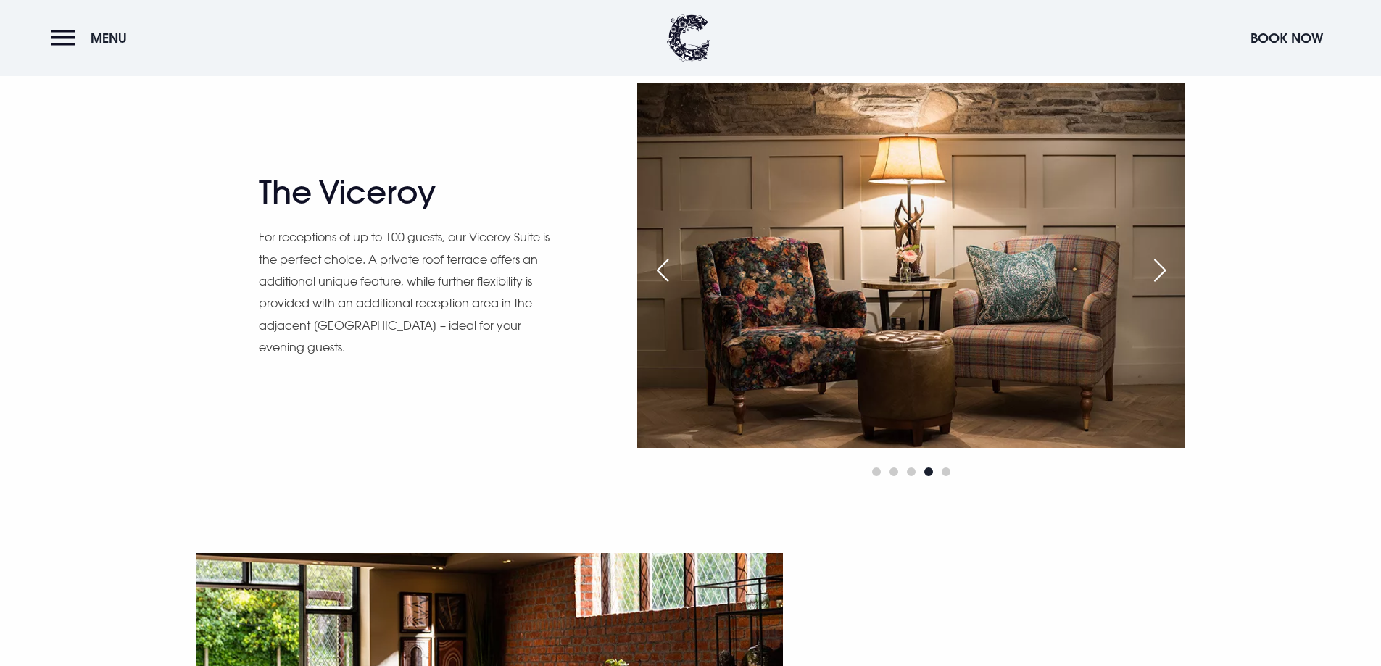
click at [1159, 272] on div "Next slide" at bounding box center [1160, 270] width 36 height 32
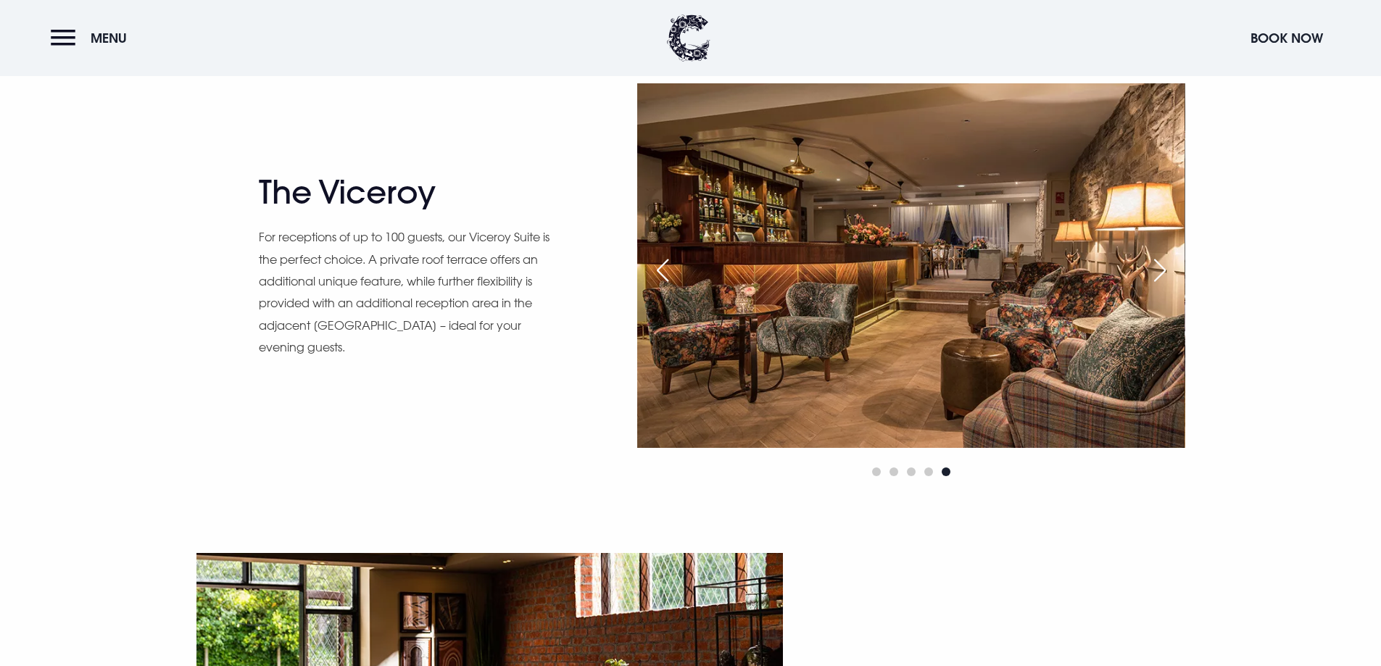
click at [1159, 272] on div "Next slide" at bounding box center [1160, 270] width 36 height 32
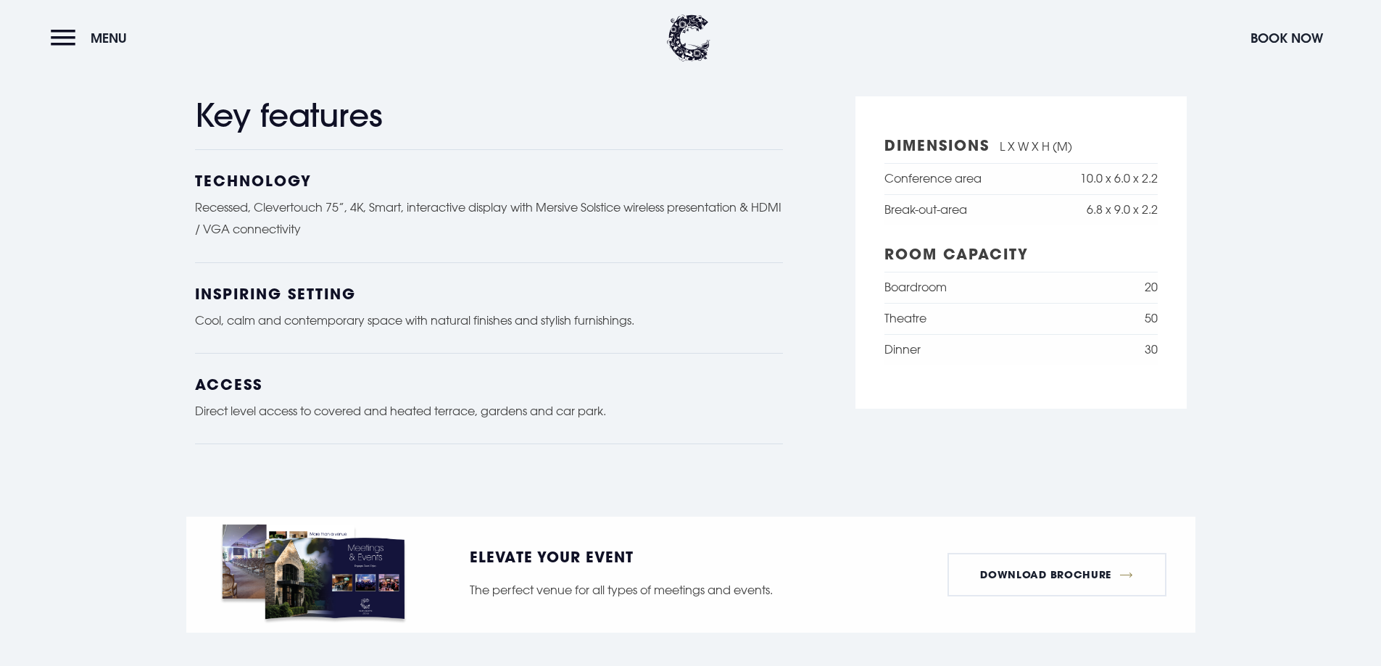
scroll to position [1885, 0]
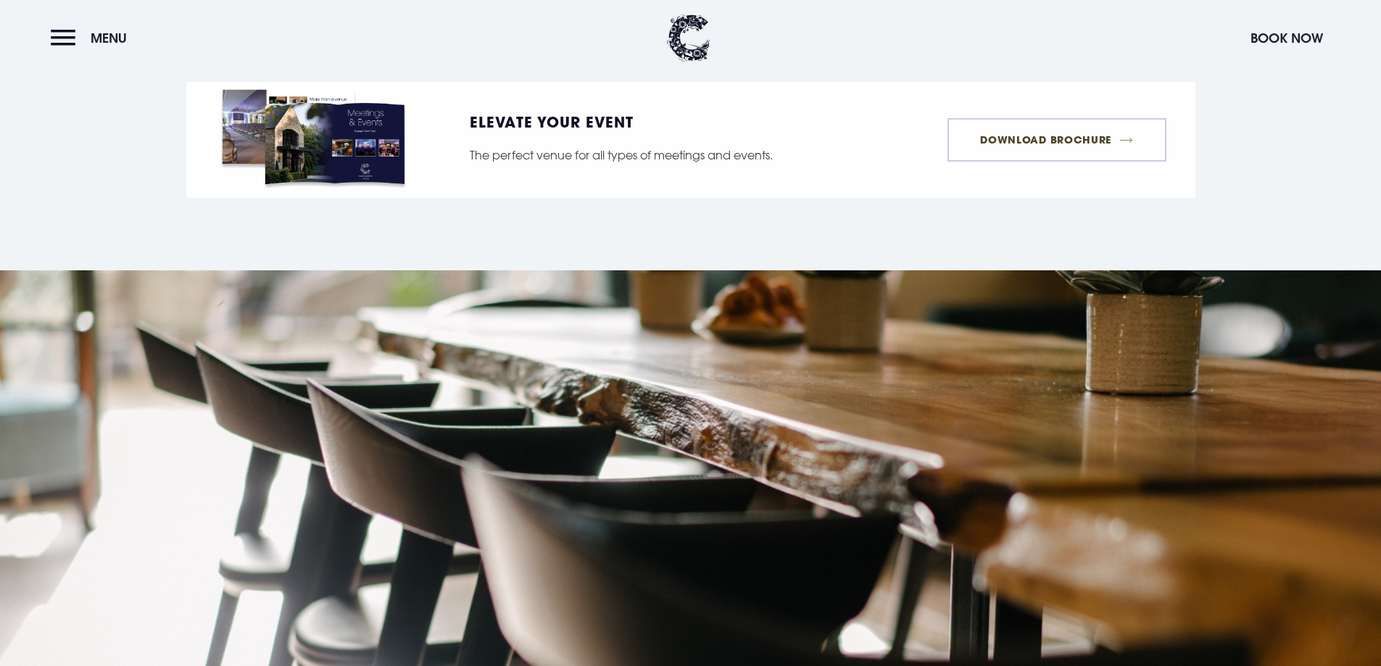
click at [1090, 128] on link "Download Brochure" at bounding box center [1057, 140] width 219 height 44
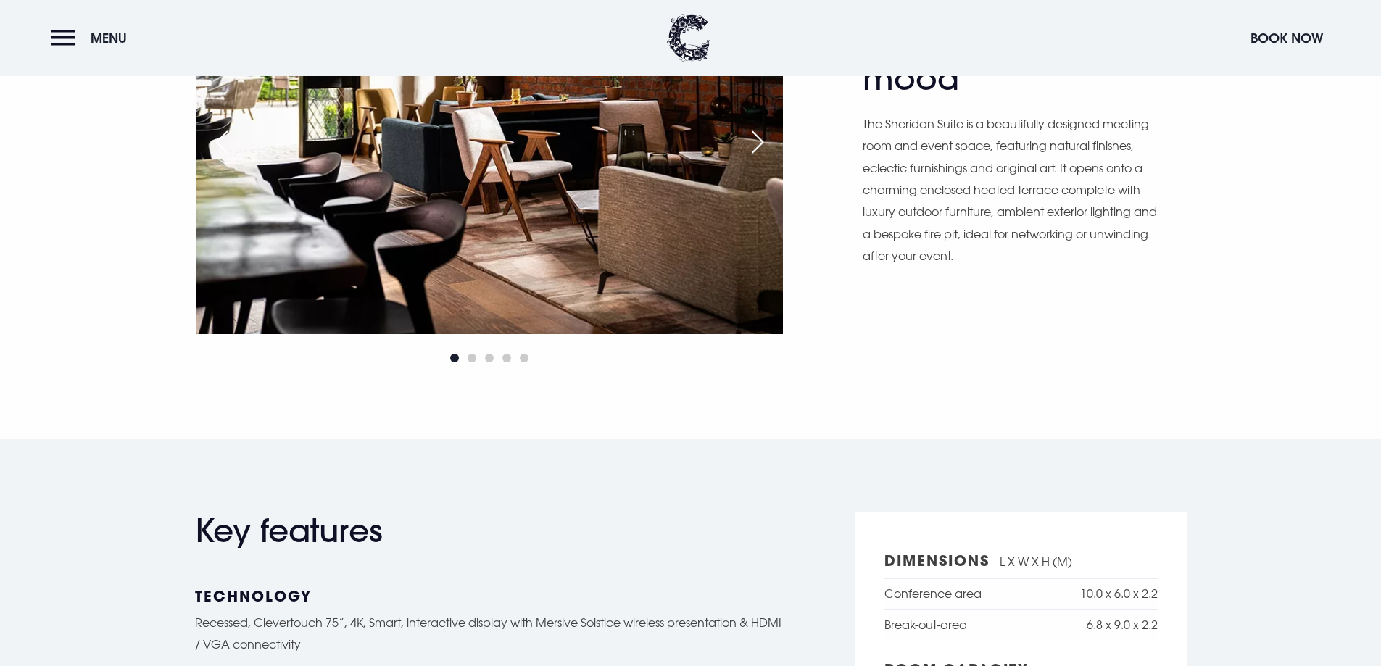
scroll to position [870, 0]
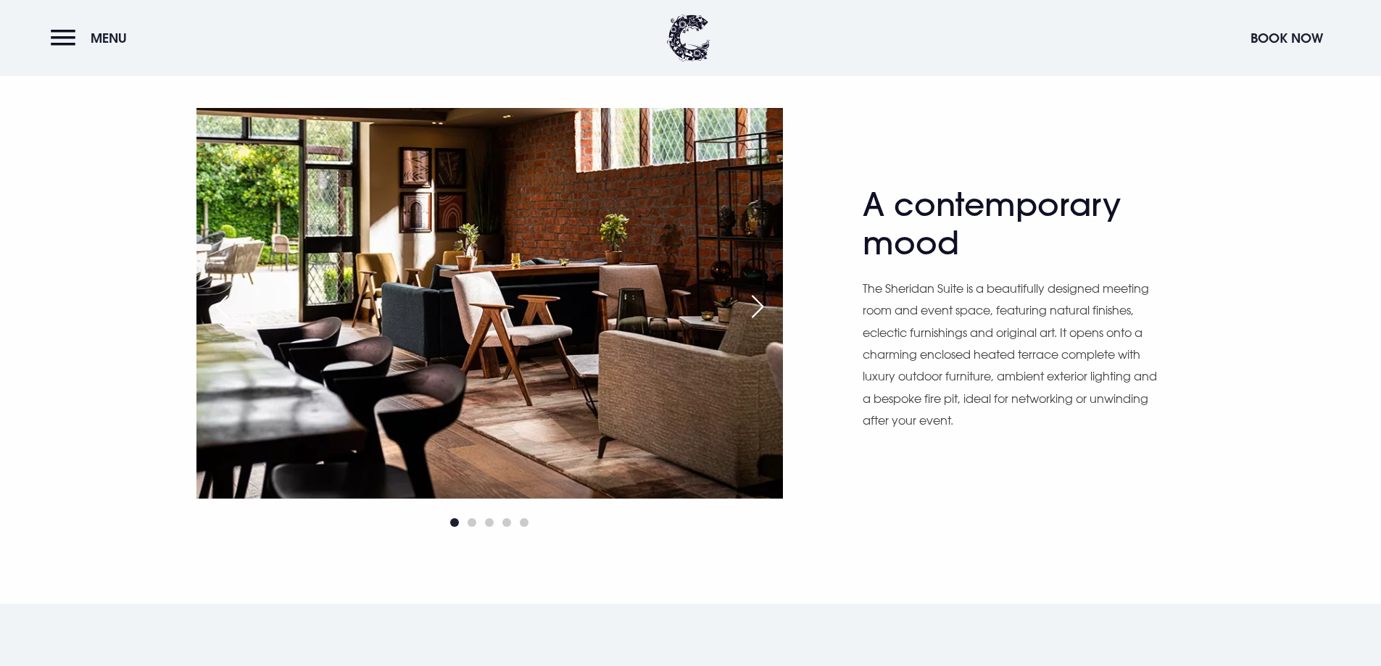
click at [762, 305] on div "Next slide" at bounding box center [758, 307] width 36 height 32
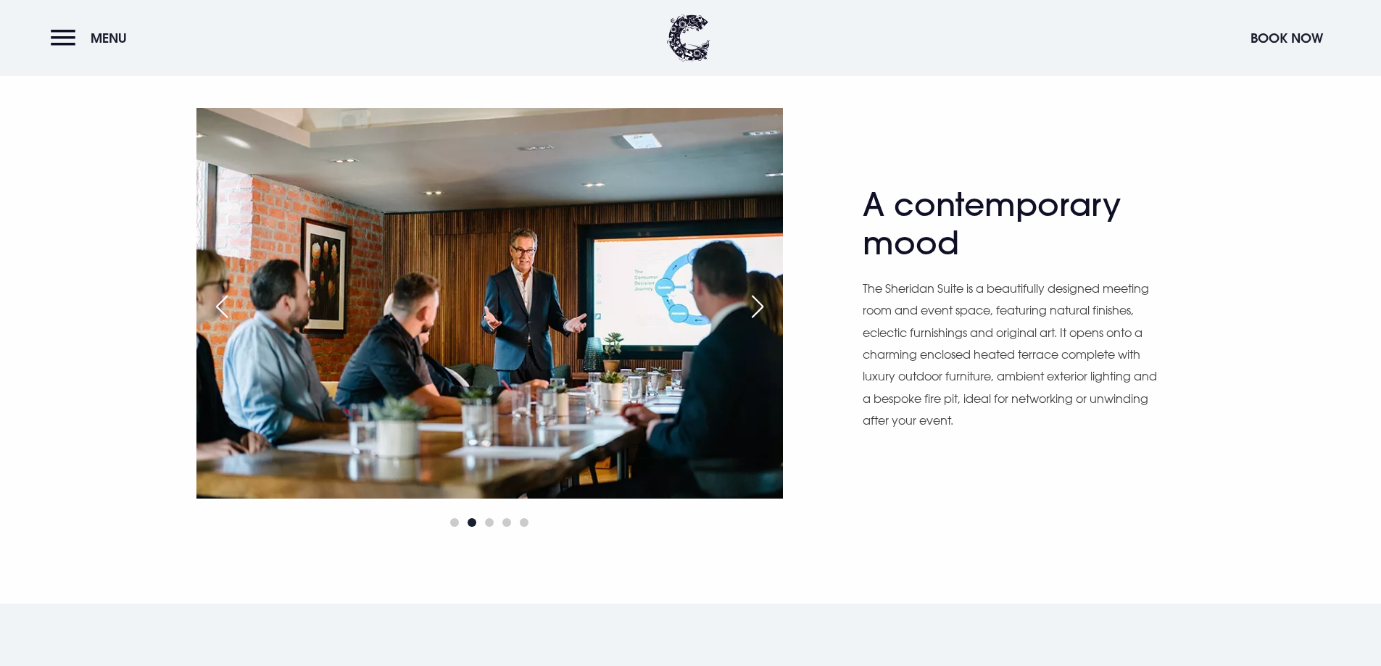
click at [762, 305] on div "Next slide" at bounding box center [758, 307] width 36 height 32
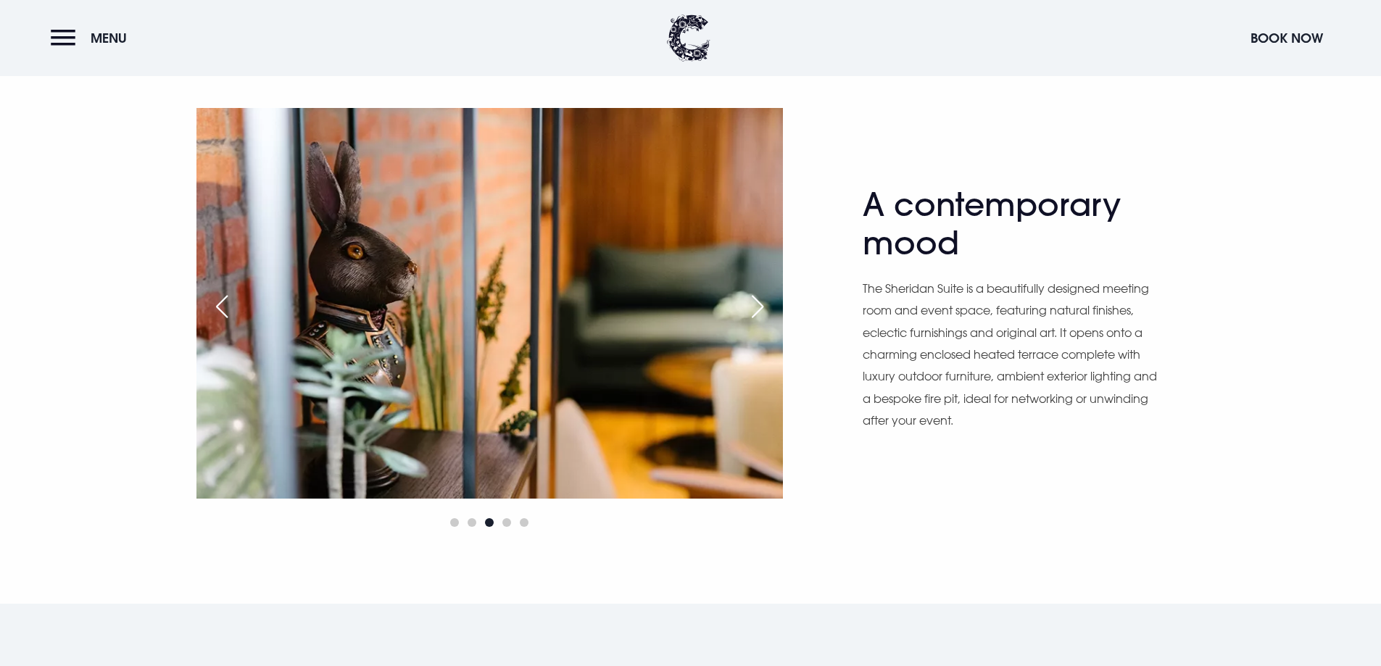
scroll to position [869, 0]
click at [762, 305] on div "Next slide" at bounding box center [758, 307] width 36 height 32
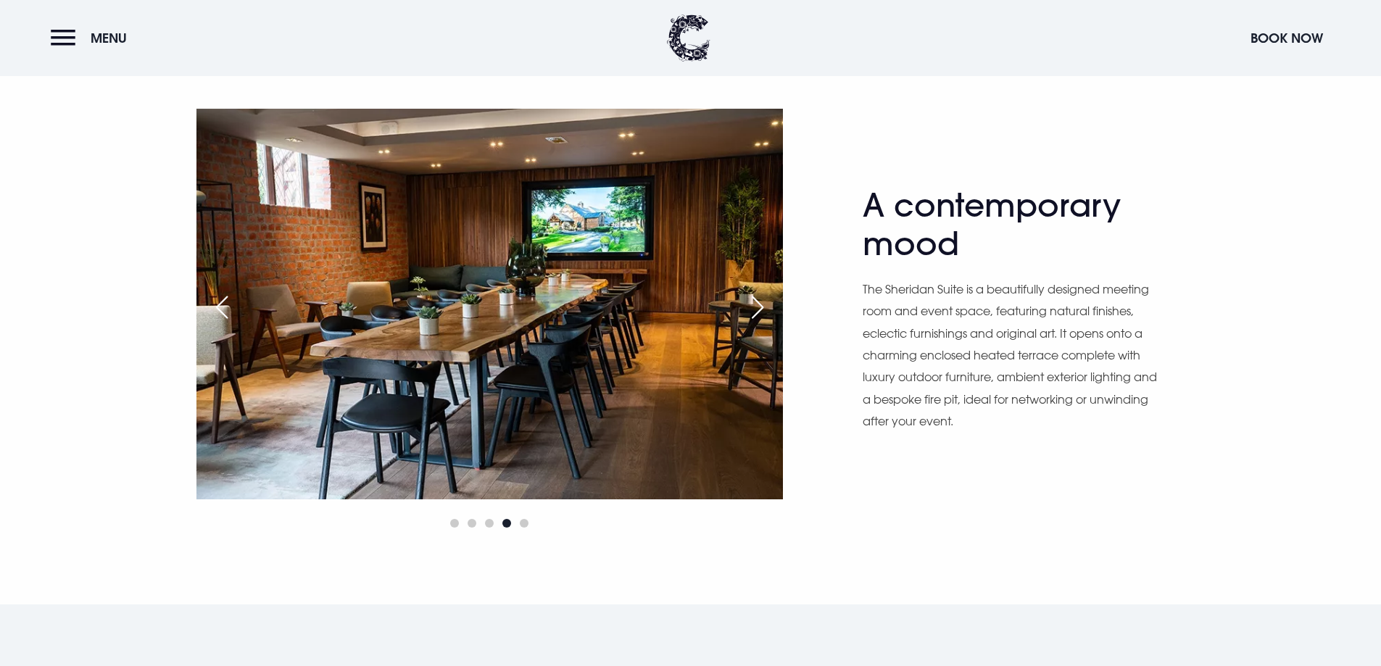
click at [762, 305] on div "Next slide" at bounding box center [758, 307] width 36 height 32
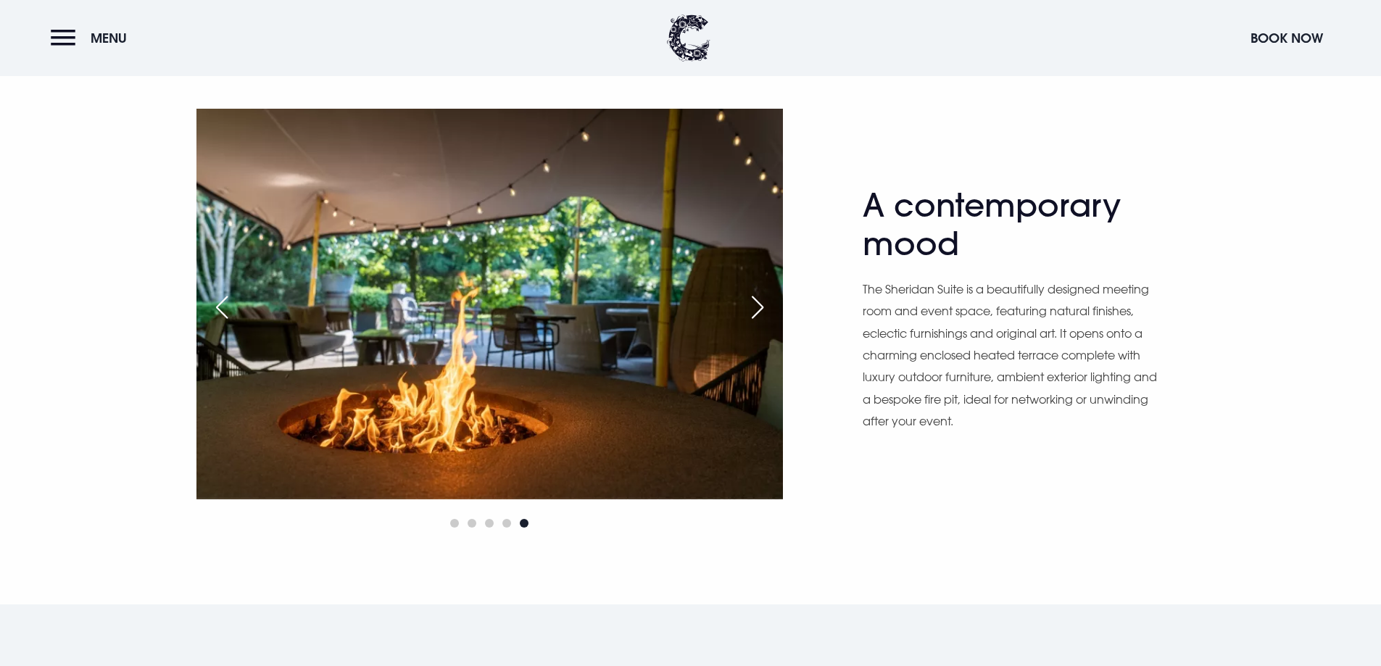
click at [762, 305] on div "Next slide" at bounding box center [758, 307] width 36 height 32
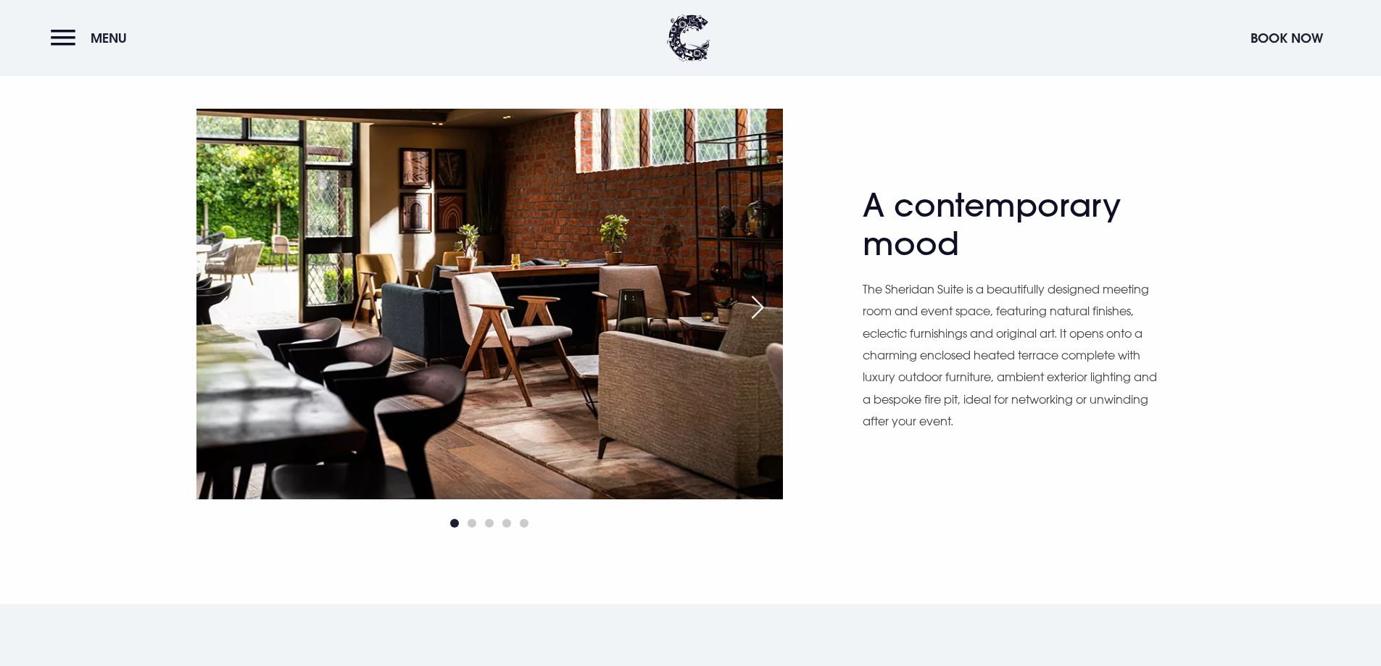
click at [747, 305] on div "Next slide" at bounding box center [758, 307] width 36 height 32
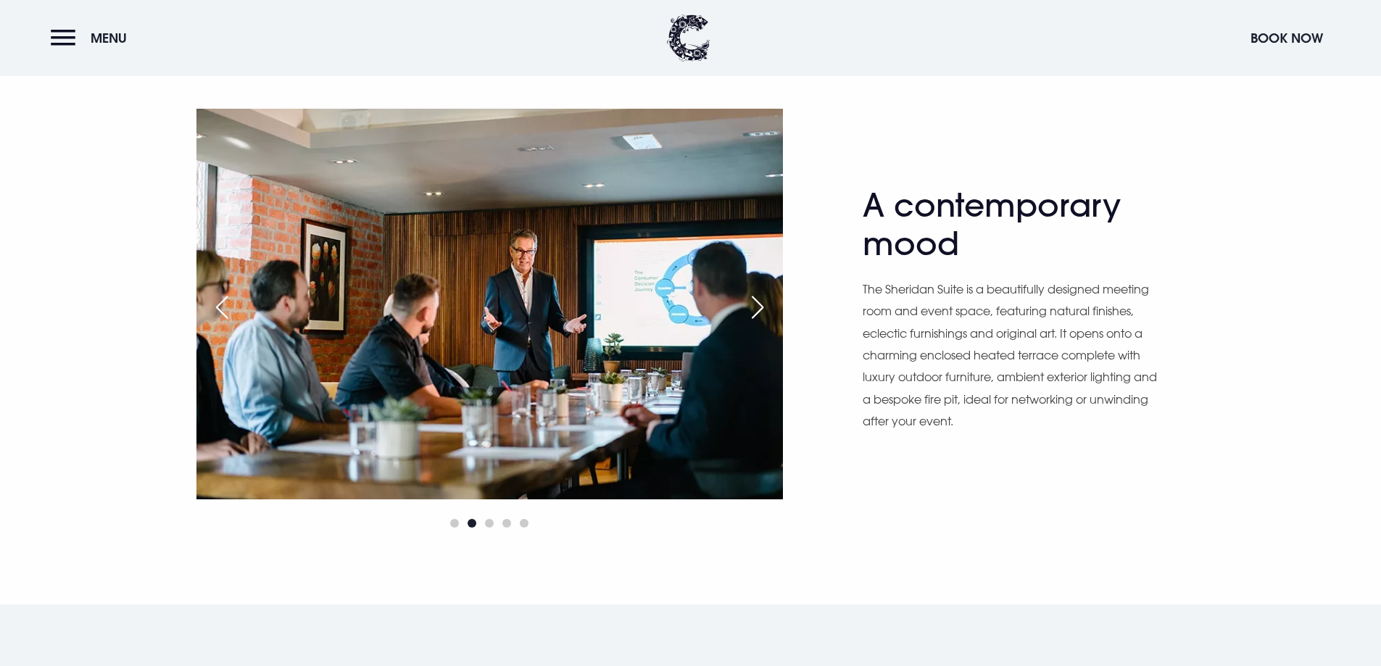
click at [747, 306] on div "Next slide" at bounding box center [758, 307] width 36 height 32
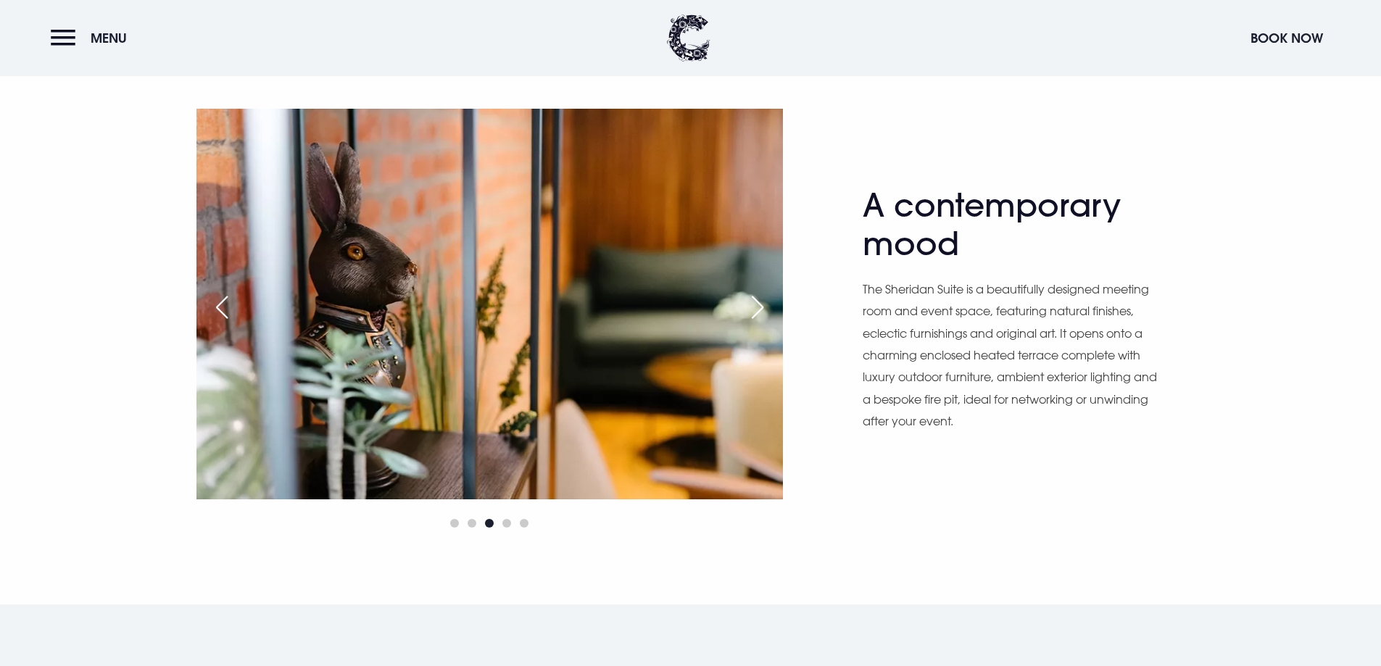
click at [747, 306] on div "Next slide" at bounding box center [758, 307] width 36 height 32
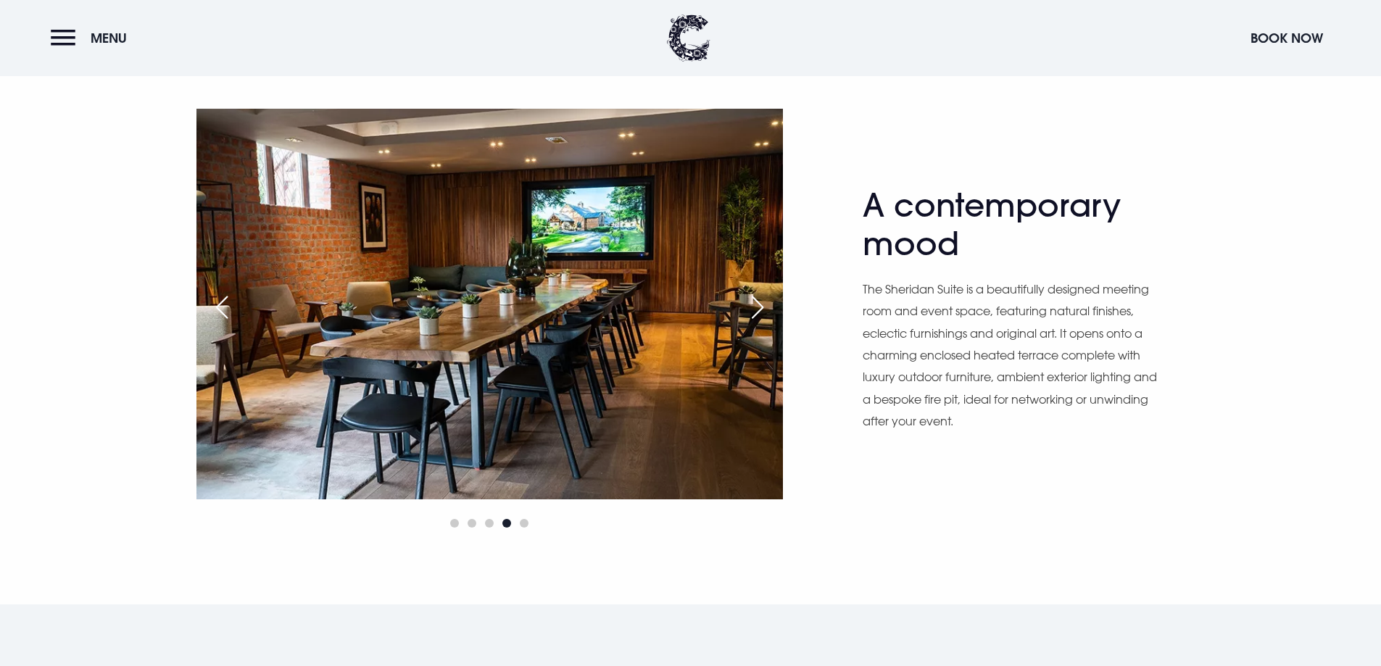
click at [747, 306] on div "Next slide" at bounding box center [758, 307] width 36 height 32
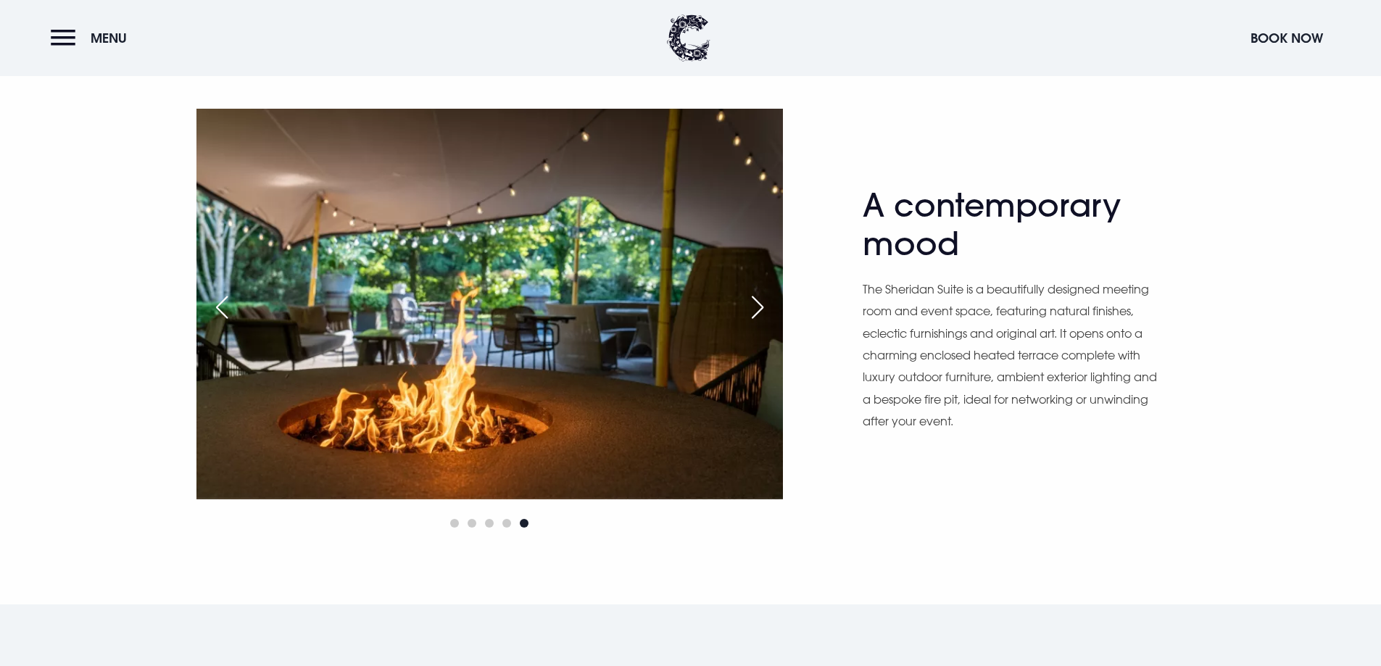
click at [747, 306] on div "Next slide" at bounding box center [758, 307] width 36 height 32
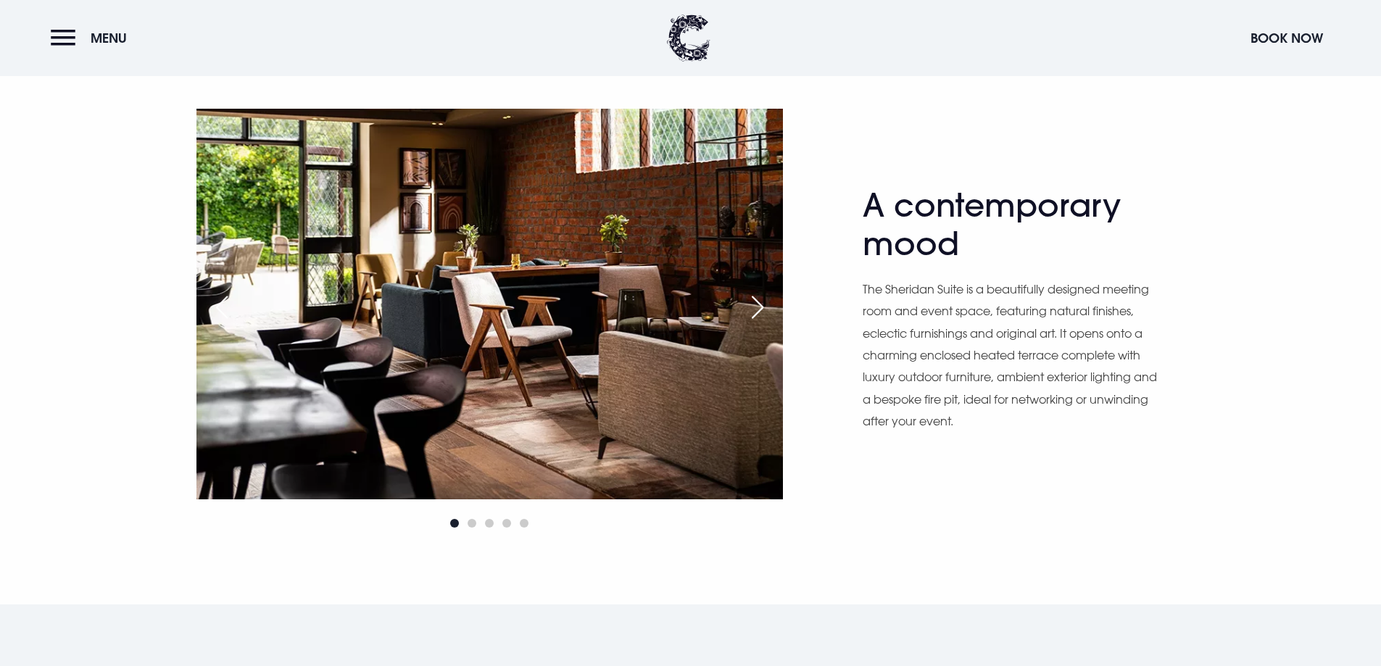
click at [747, 306] on div "Next slide" at bounding box center [758, 307] width 36 height 32
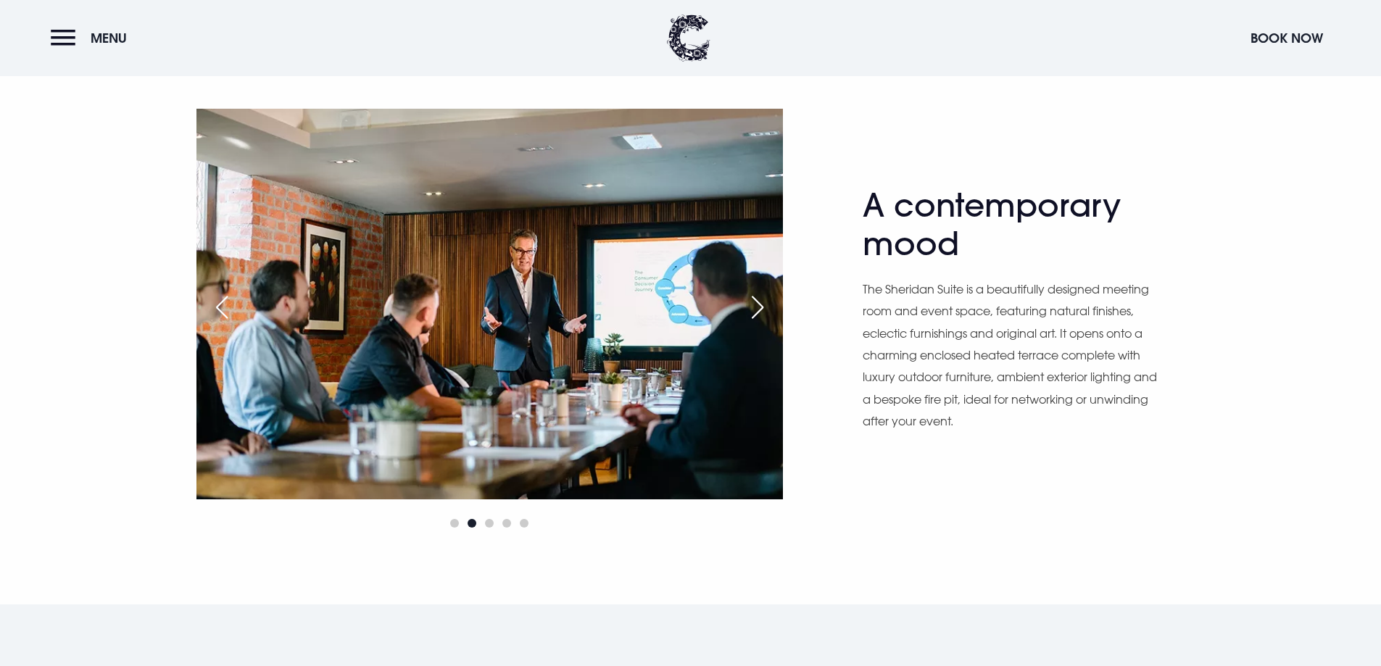
click at [747, 306] on div "Next slide" at bounding box center [758, 307] width 36 height 32
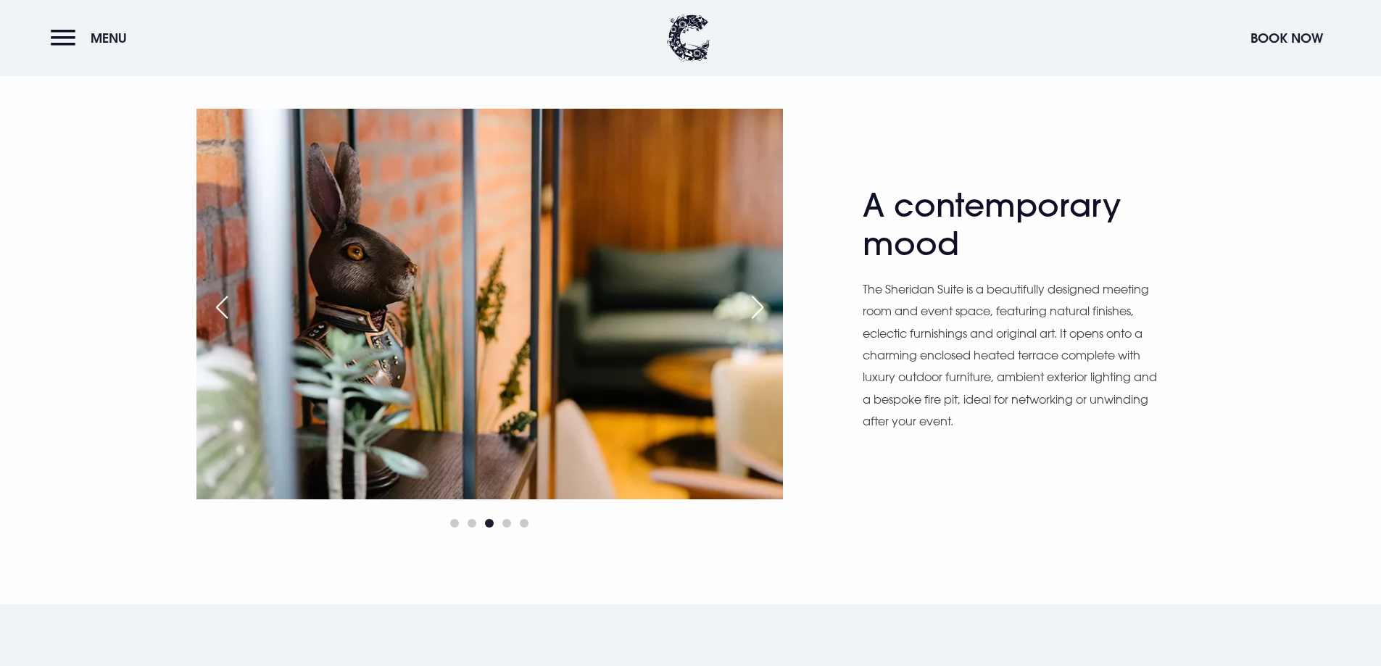
click at [747, 306] on div "Next slide" at bounding box center [758, 307] width 36 height 32
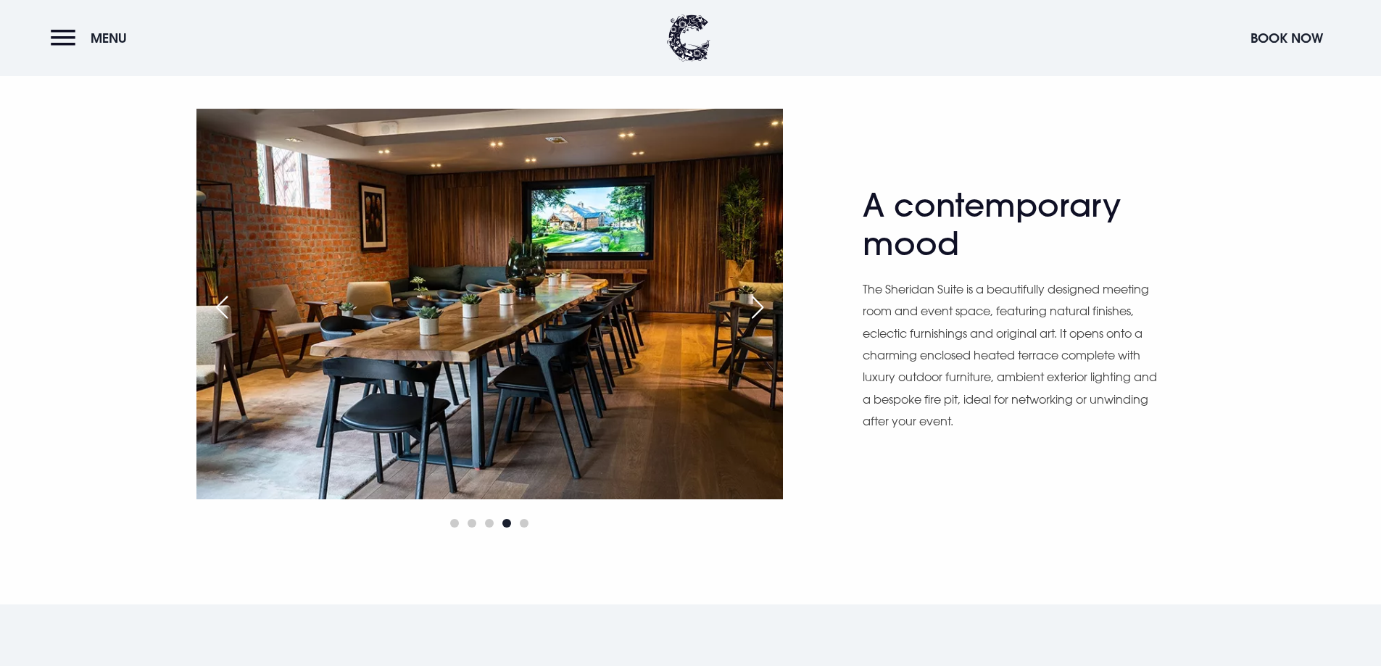
click at [747, 306] on div "Next slide" at bounding box center [758, 307] width 36 height 32
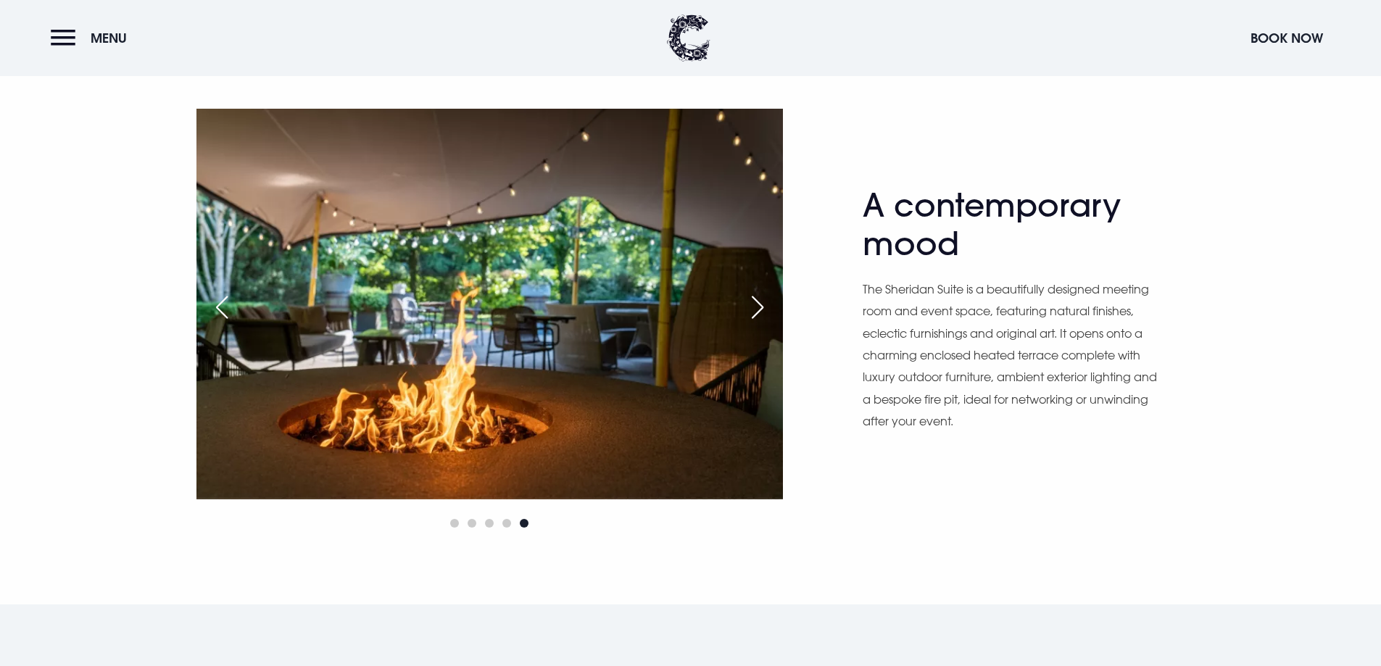
click at [747, 306] on div "Next slide" at bounding box center [758, 307] width 36 height 32
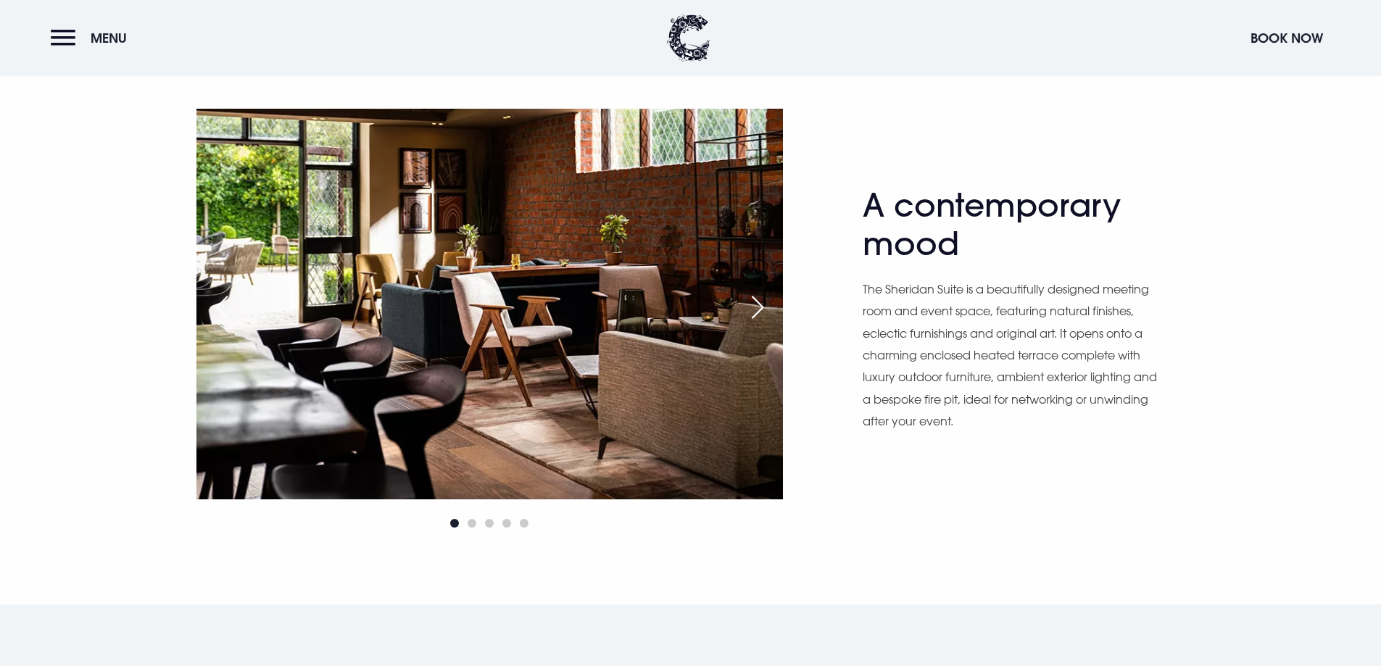
click at [747, 306] on div "Next slide" at bounding box center [758, 307] width 36 height 32
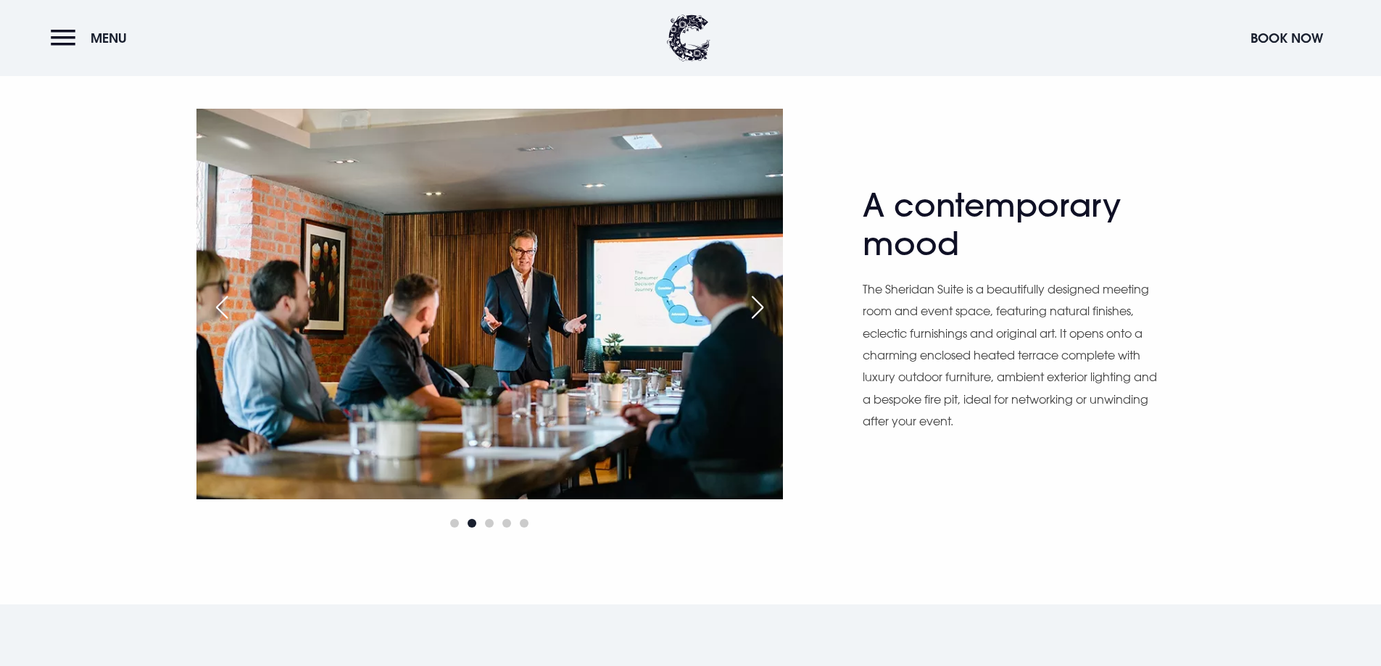
click at [747, 306] on div "Next slide" at bounding box center [758, 307] width 36 height 32
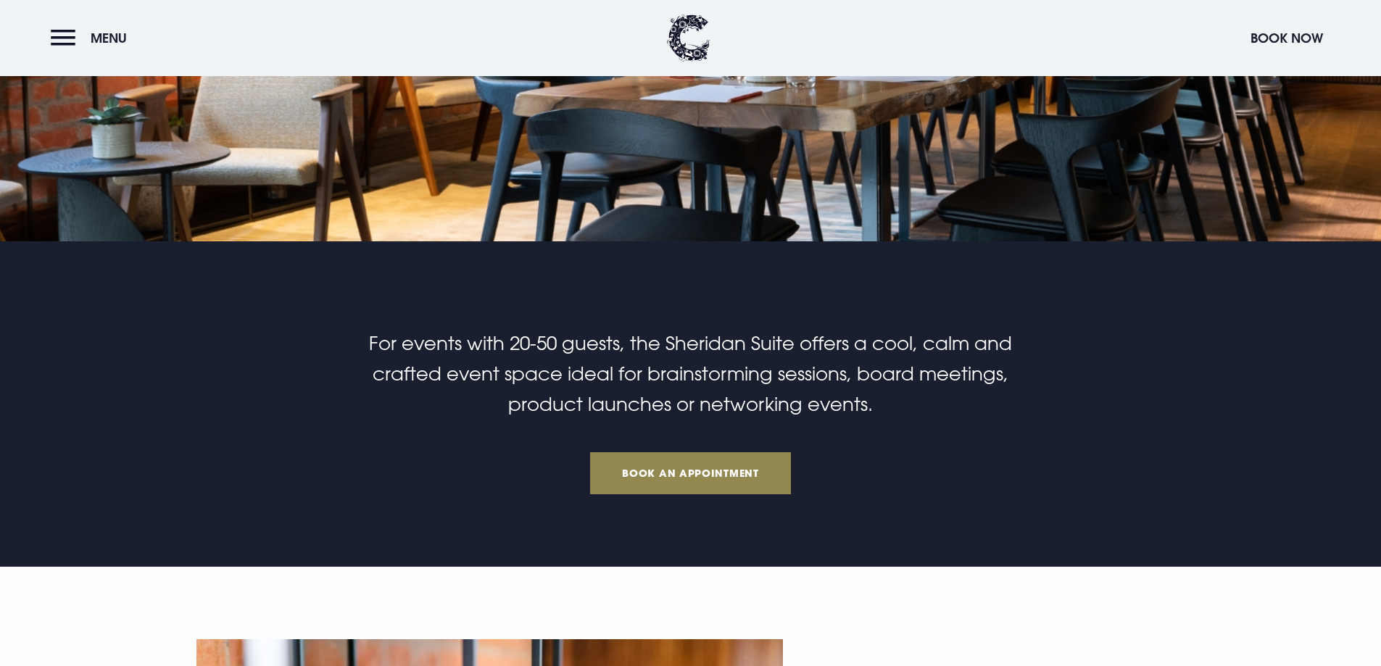
scroll to position [363, 0]
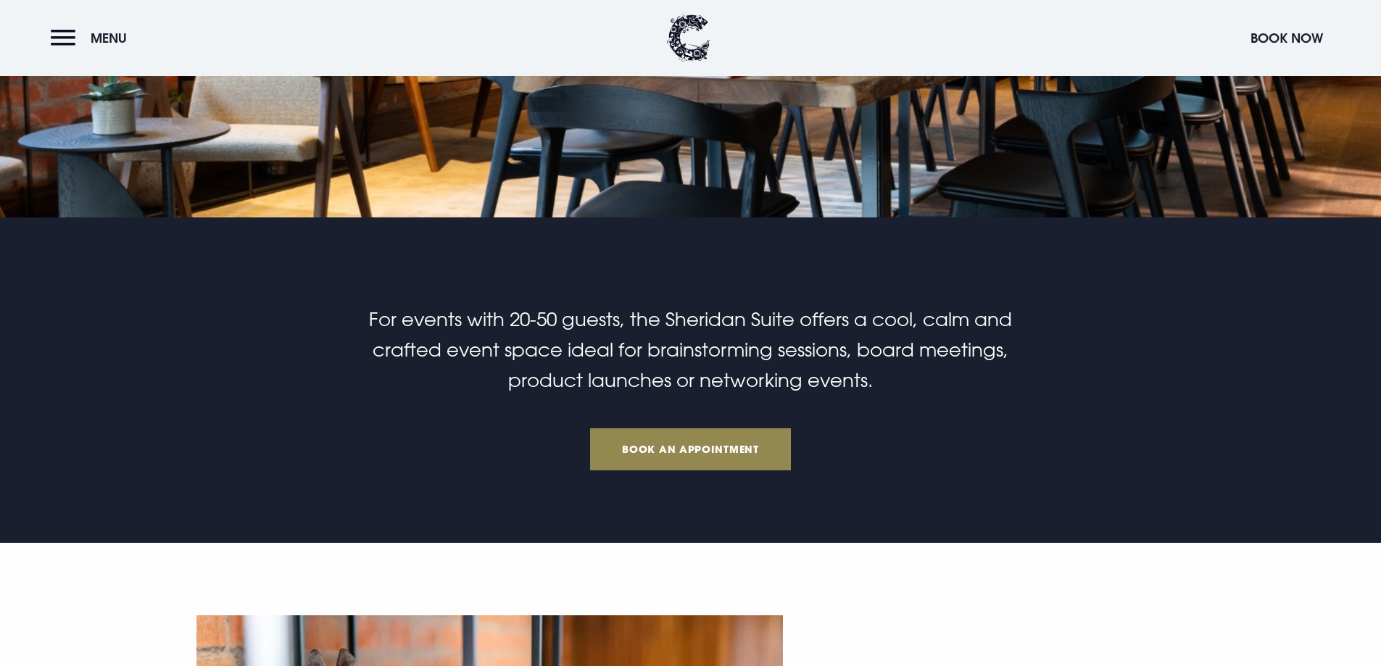
click at [444, 339] on span "For events with 20-50 guests, the Sheridan Suite offers a cool, calm and crafte…" at bounding box center [690, 349] width 643 height 83
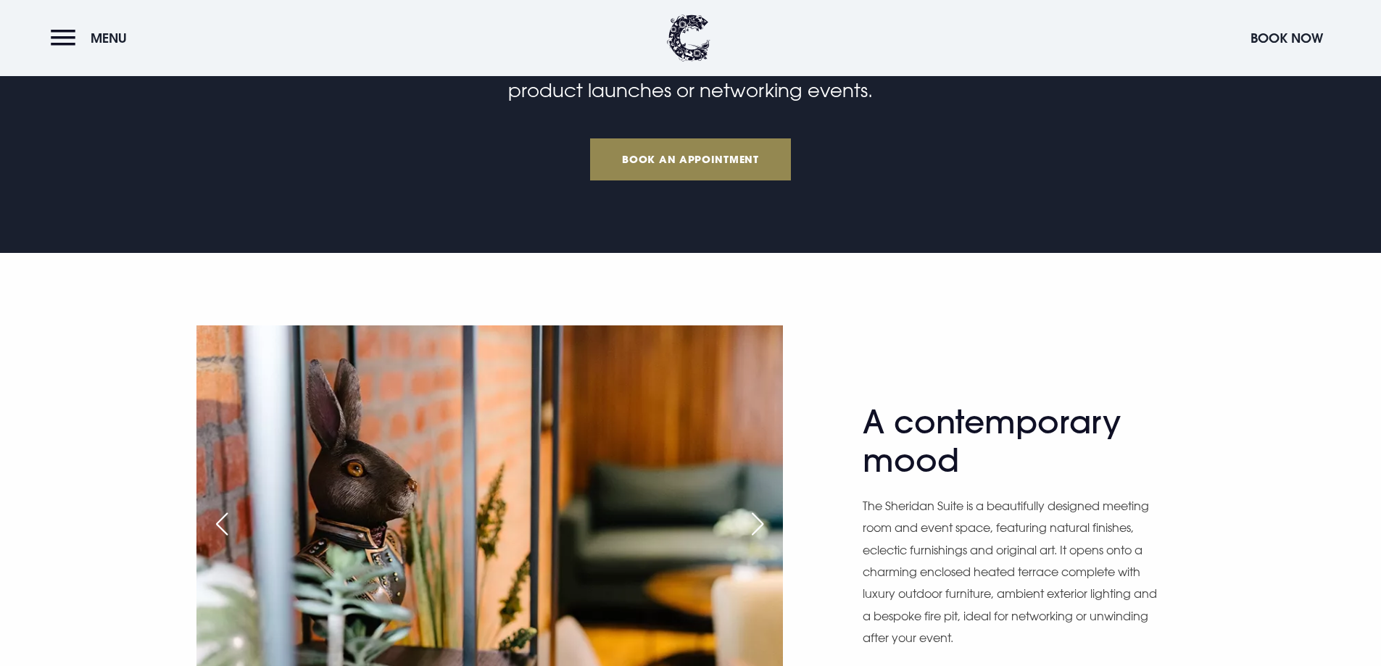
scroll to position [870, 0]
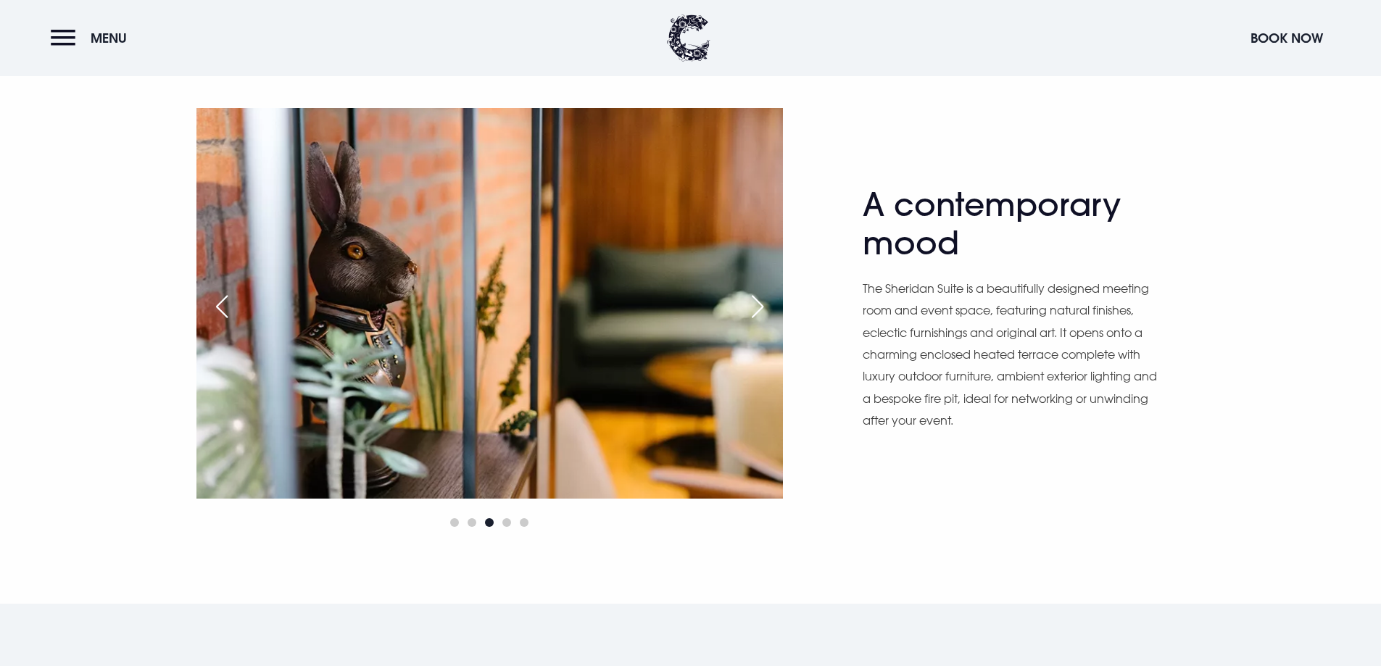
click at [762, 302] on div "Next slide" at bounding box center [758, 307] width 36 height 32
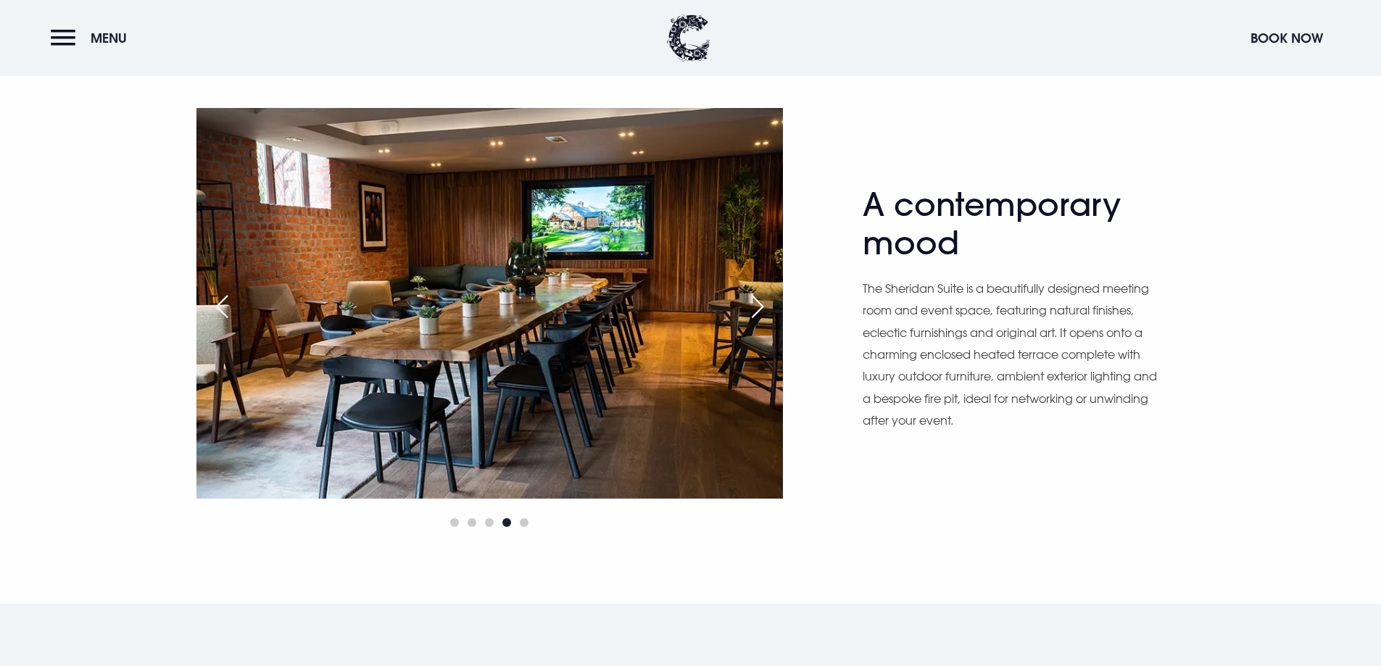
click at [762, 302] on div "Next slide" at bounding box center [758, 307] width 36 height 32
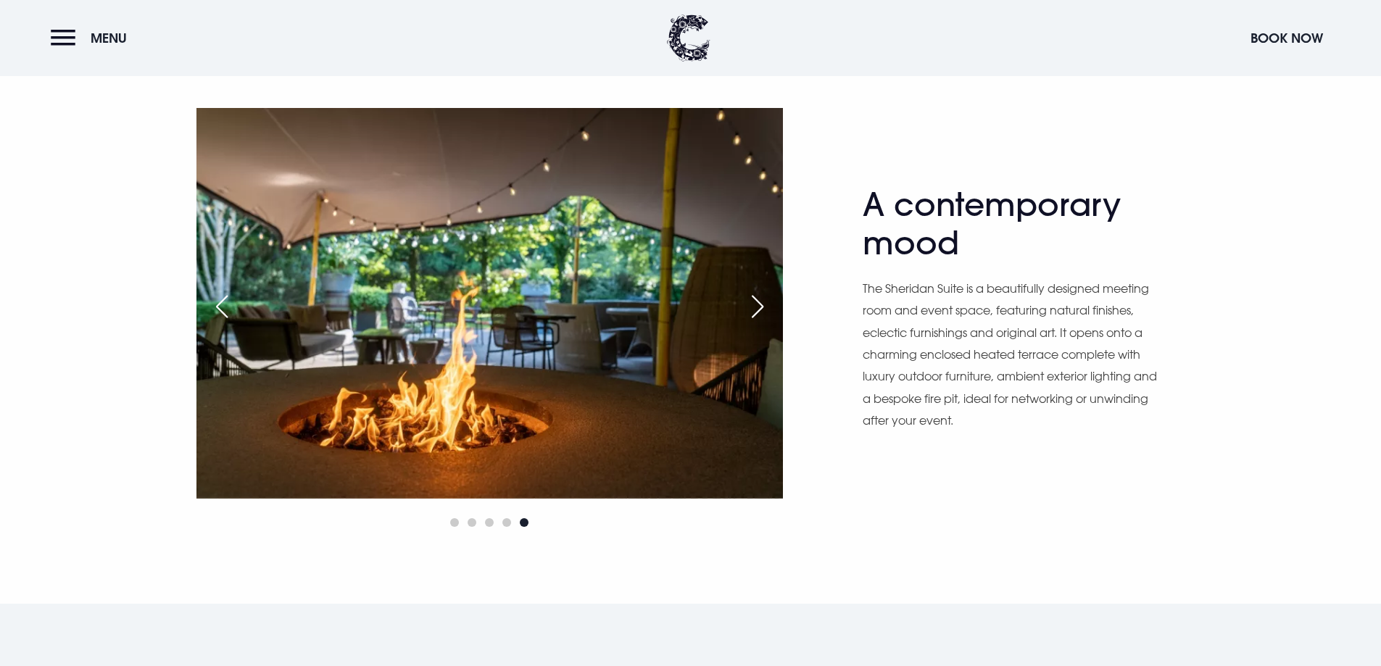
click at [761, 302] on div "Next slide" at bounding box center [758, 307] width 36 height 32
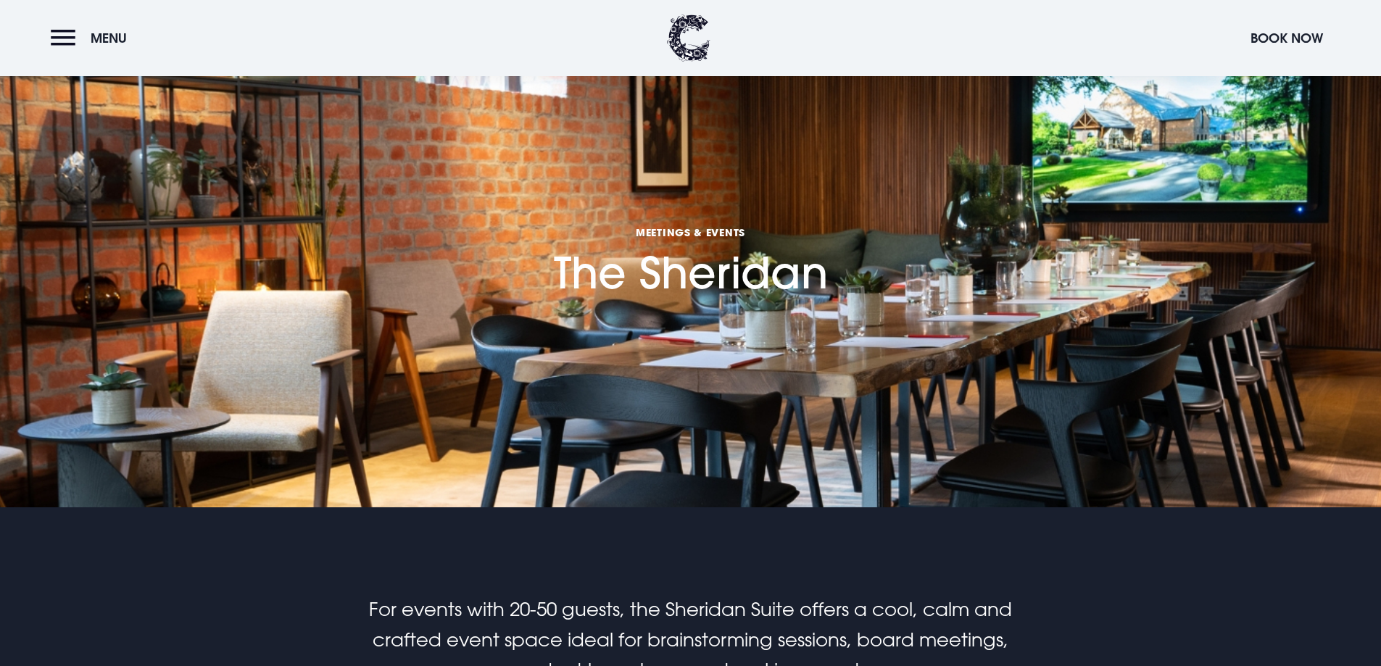
scroll to position [0, 0]
